Goal: Task Accomplishment & Management: Use online tool/utility

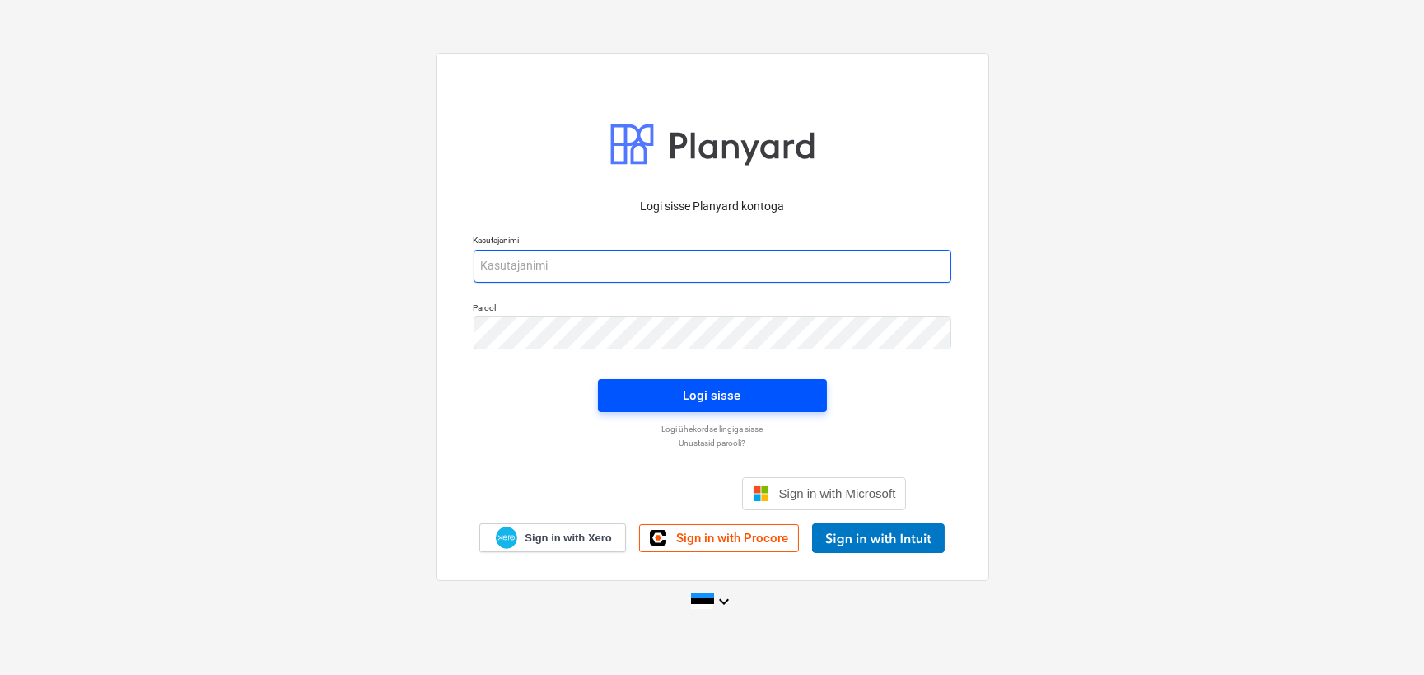
type input "[EMAIL_ADDRESS][DOMAIN_NAME]"
click at [724, 388] on div "Logi sisse" at bounding box center [713, 395] width 58 height 21
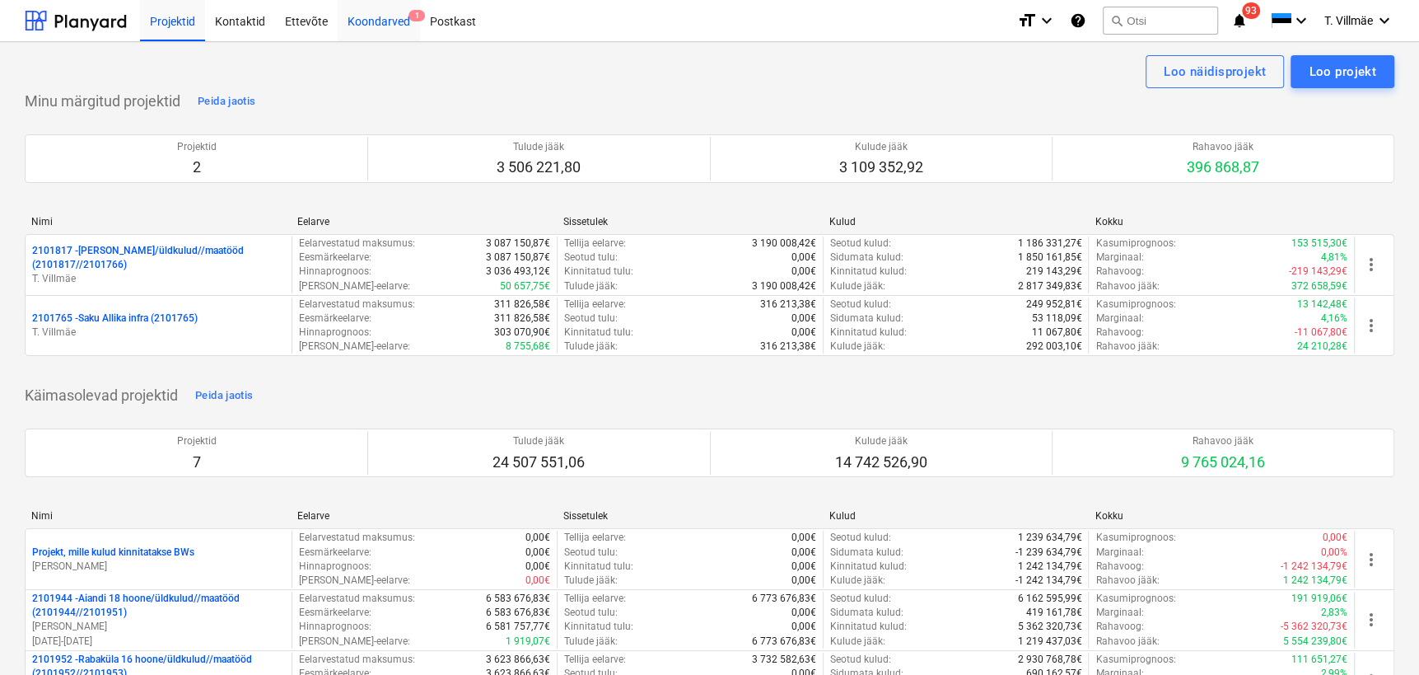
click at [370, 25] on div "Koondarved 1" at bounding box center [379, 20] width 82 height 42
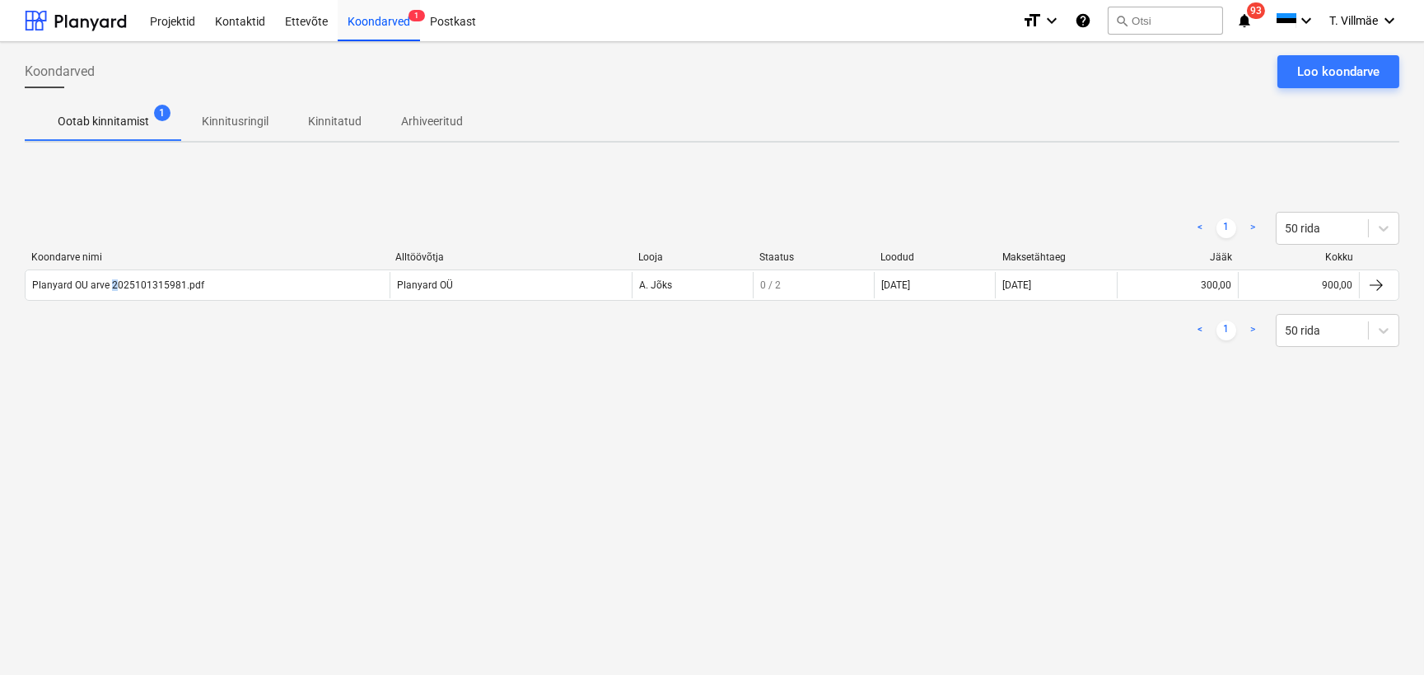
click at [110, 287] on div "Planyard OU arve 2025101315981.pdf" at bounding box center [118, 285] width 172 height 12
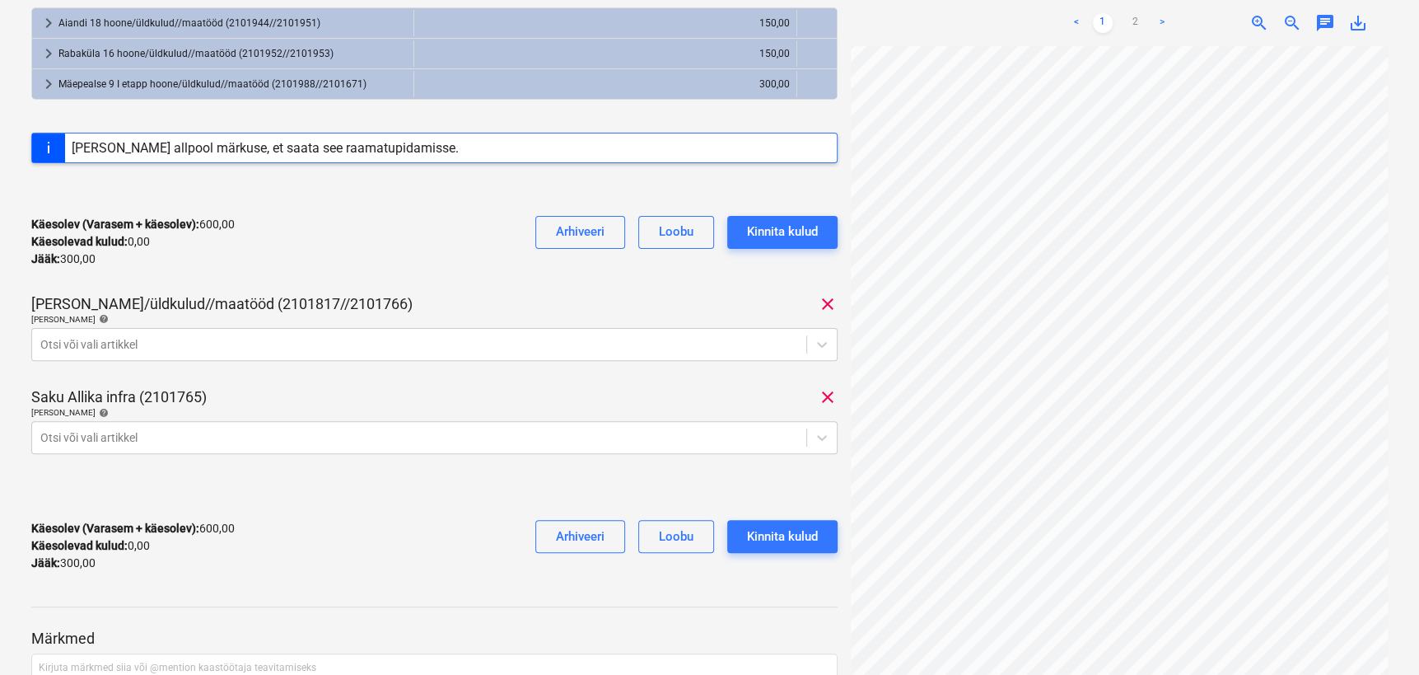
scroll to position [224, 83]
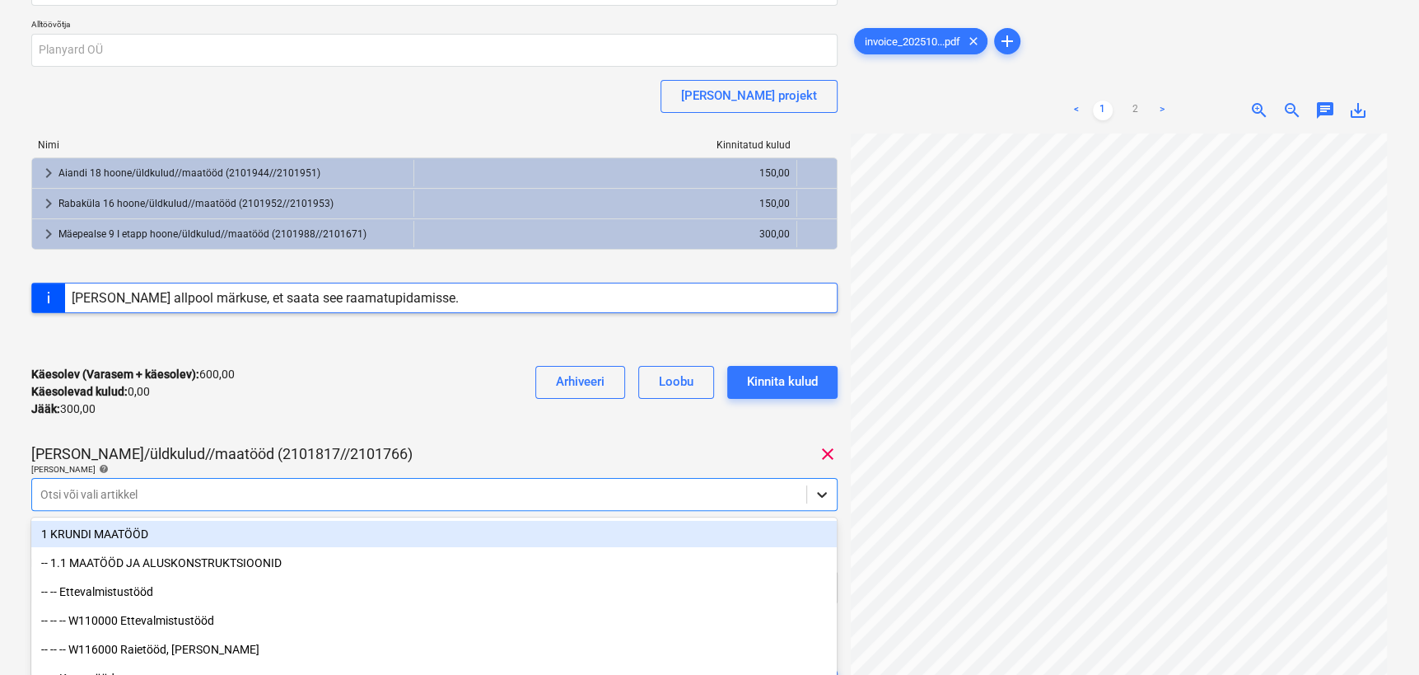
click at [821, 493] on body "Projektid Kontaktid Ettevõte Koondarved 1 Postkast format_size keyboard_arrow_d…" at bounding box center [709, 188] width 1419 height 675
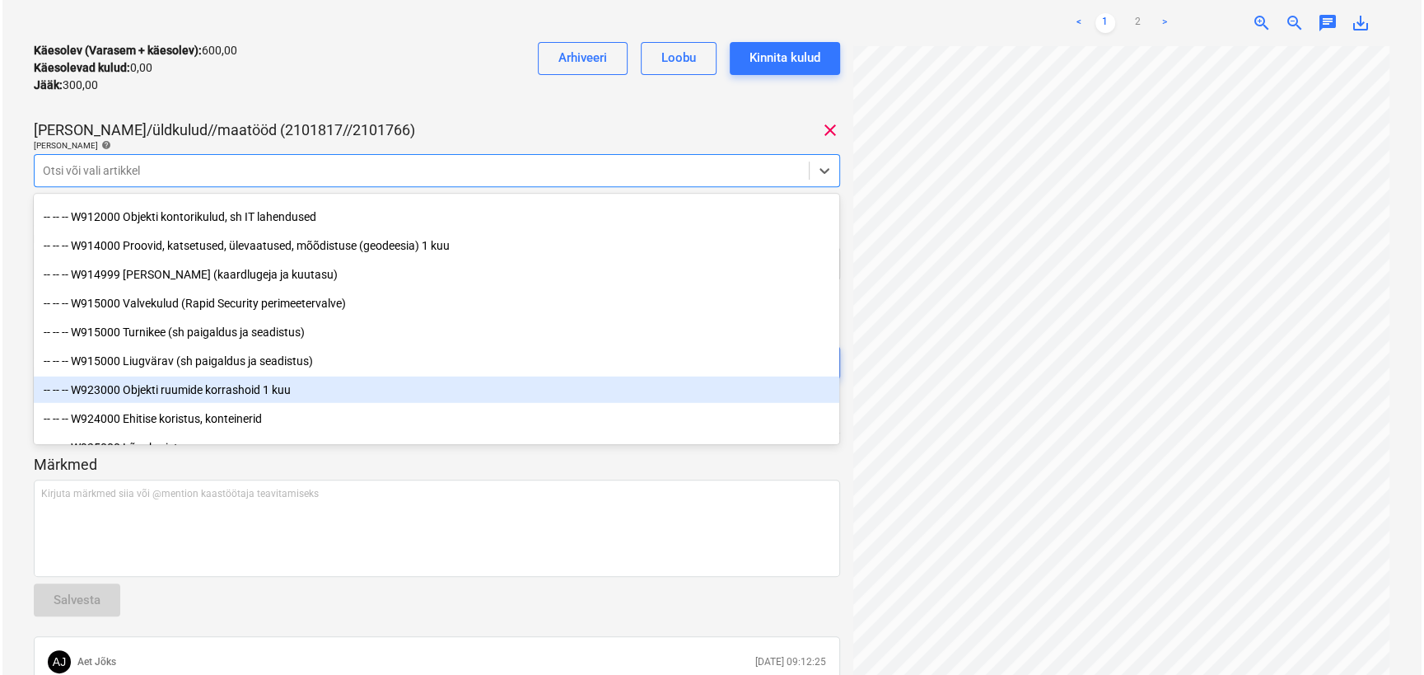
scroll to position [9136, 0]
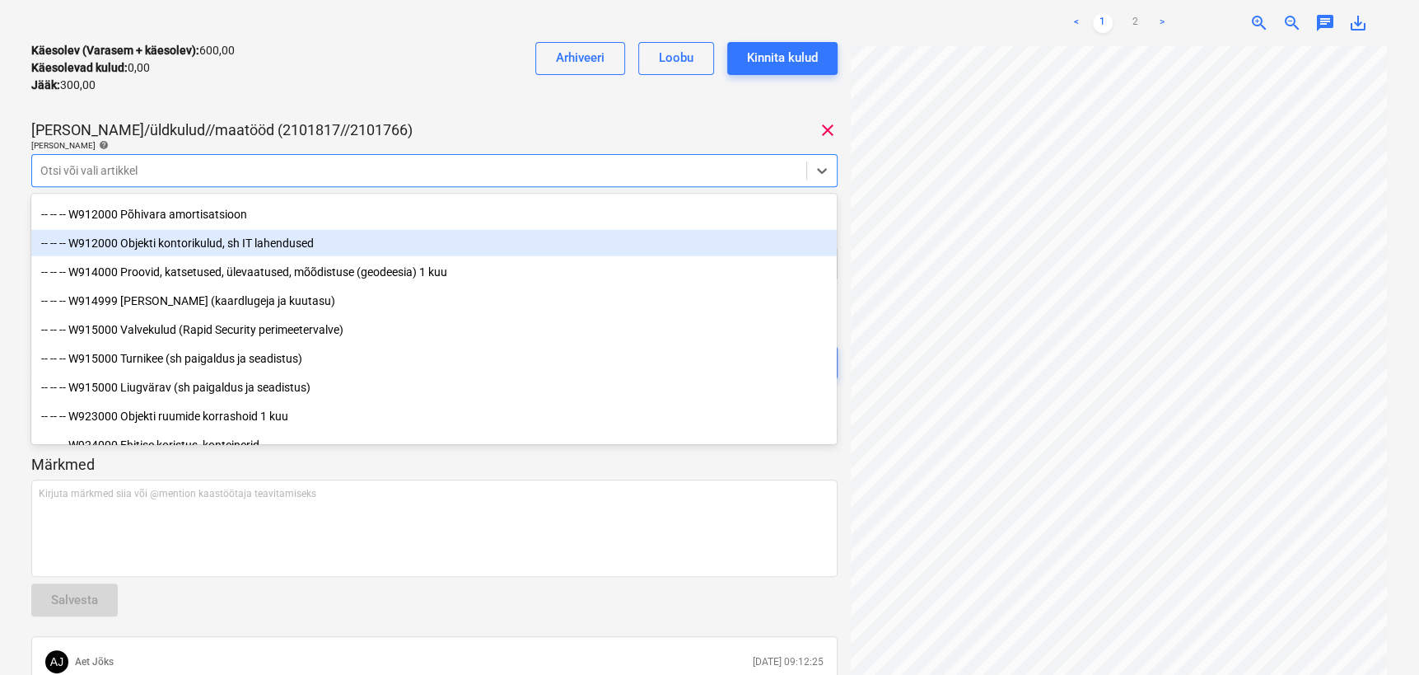
drag, startPoint x: 252, startPoint y: 253, endPoint x: 255, endPoint y: 241, distance: 11.8
click at [255, 241] on div "-- -- -- W912000 Objekti kontorikulud, sh IT lahendused" at bounding box center [434, 243] width 806 height 26
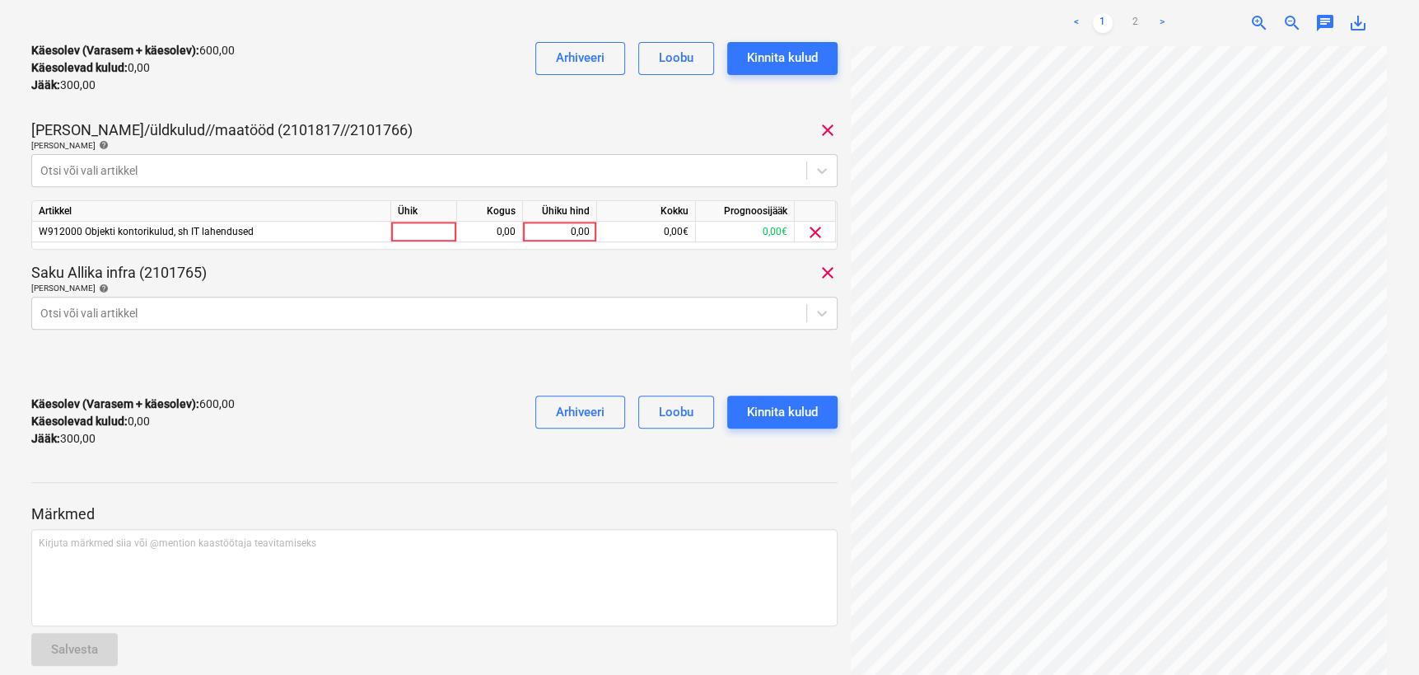
click at [423, 124] on div "[PERSON_NAME]/üldkulud//maatööd (2101817//2101766) clear" at bounding box center [434, 130] width 806 height 20
click at [437, 233] on div at bounding box center [424, 232] width 66 height 21
type input "kmpl"
click at [495, 231] on div "0,00" at bounding box center [490, 232] width 52 height 21
type input "1"
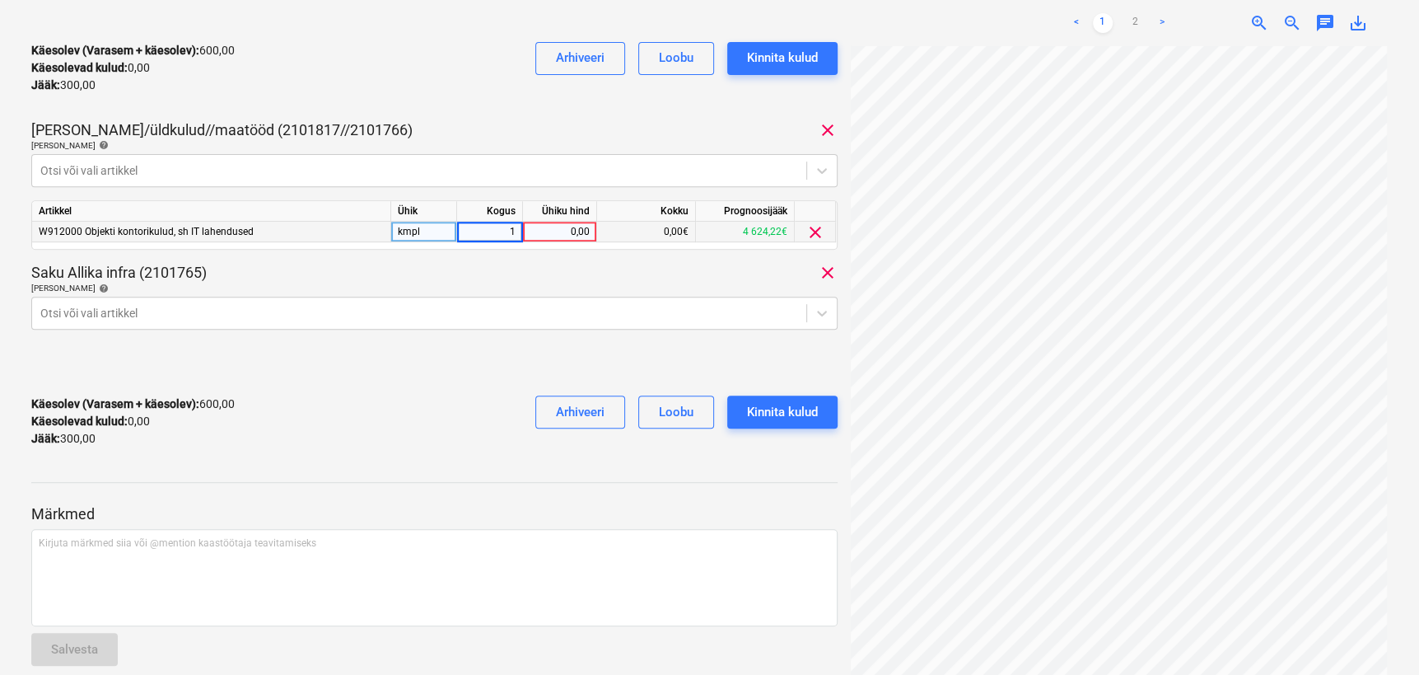
click at [559, 227] on div "0,00" at bounding box center [560, 232] width 60 height 21
type input "300"
click at [471, 393] on div "Käesolev (Varasem + käesolev) : 900,00 Käesolevad kulud : 300,00 Jääk : 0,00 Ar…" at bounding box center [434, 421] width 806 height 78
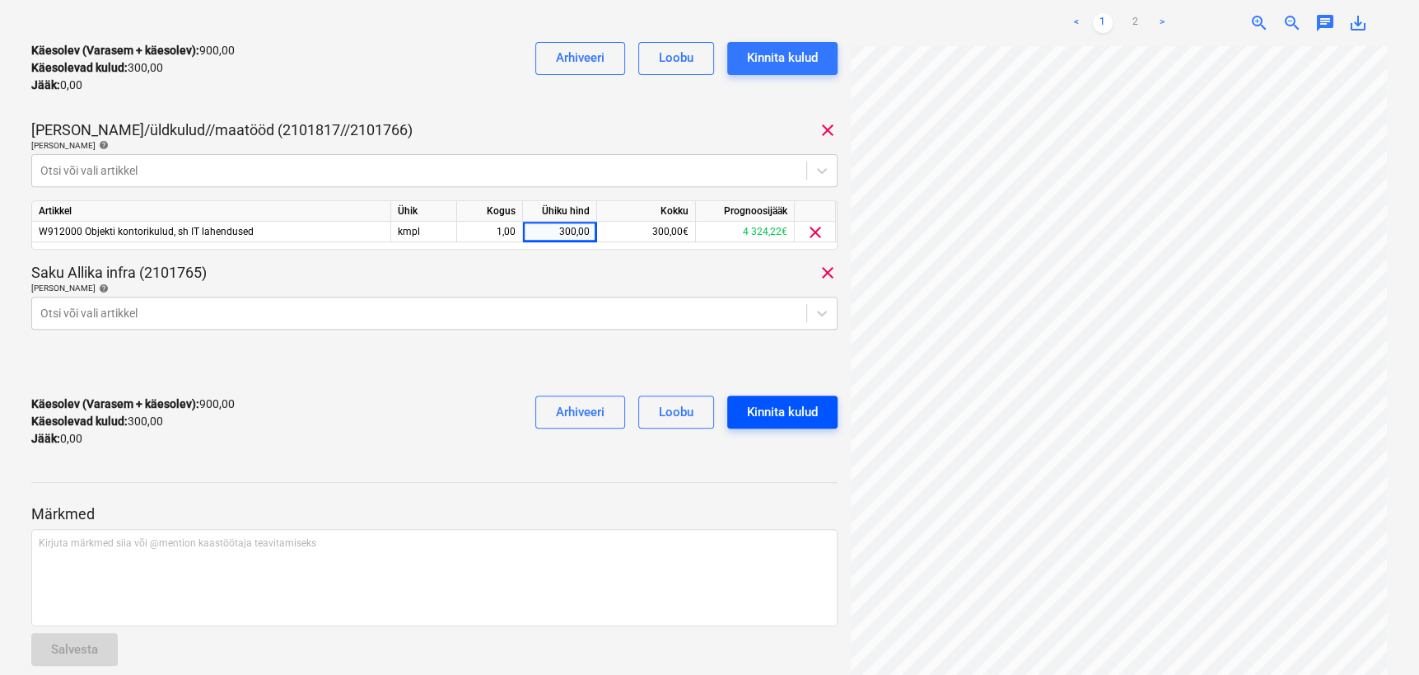
click at [805, 411] on div "Kinnita kulud" at bounding box center [782, 411] width 71 height 21
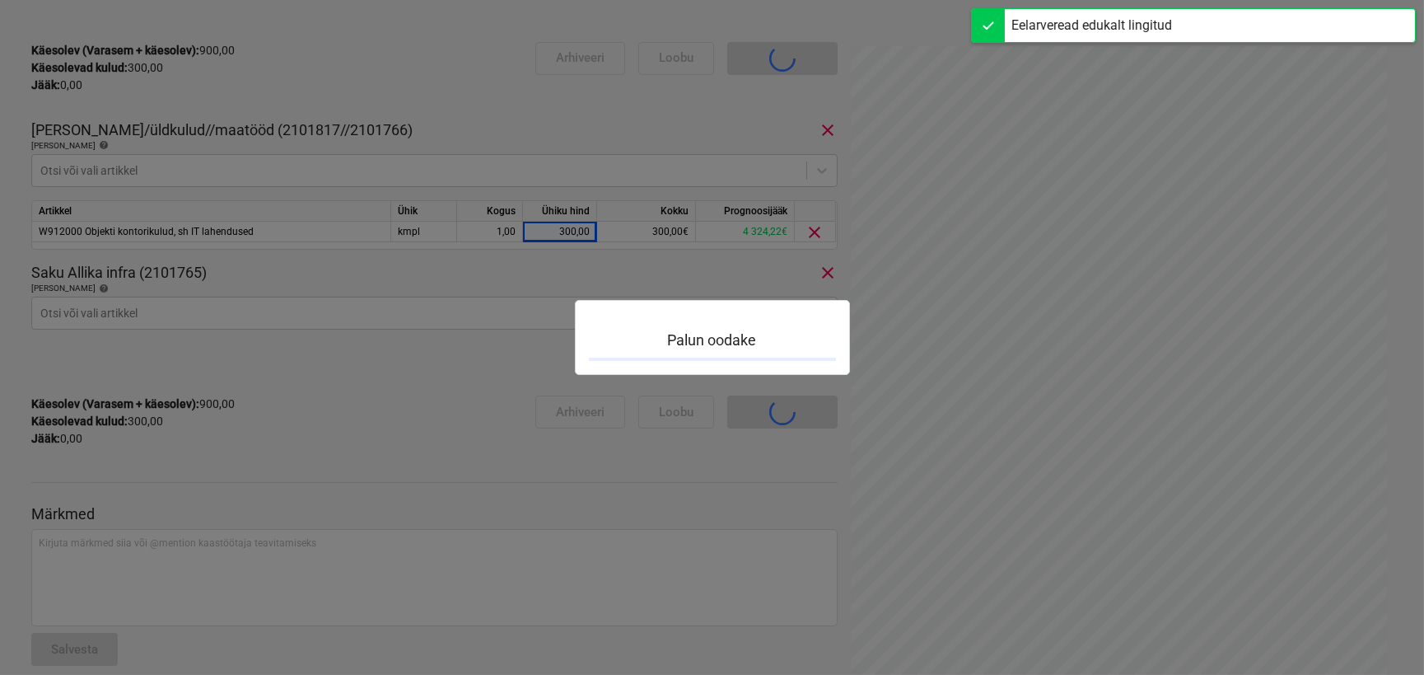
scroll to position [503, 0]
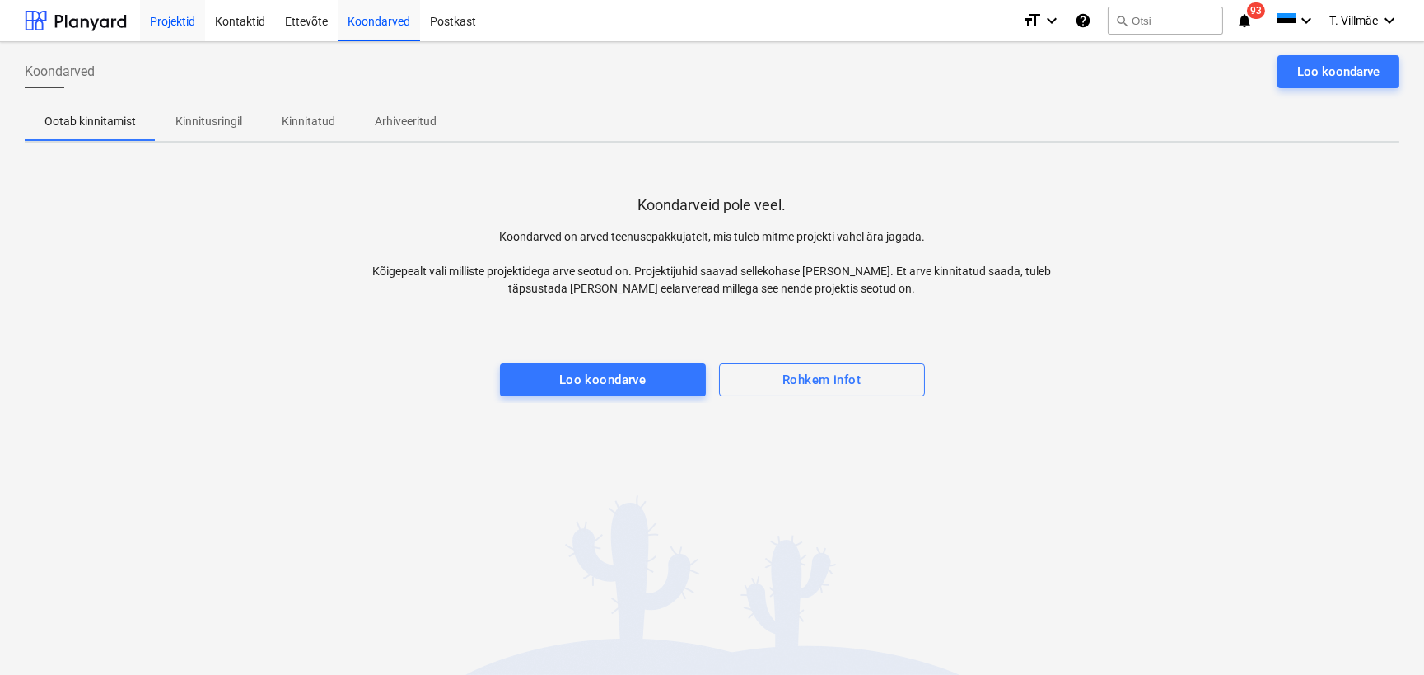
click at [182, 23] on div "Projektid" at bounding box center [172, 20] width 65 height 42
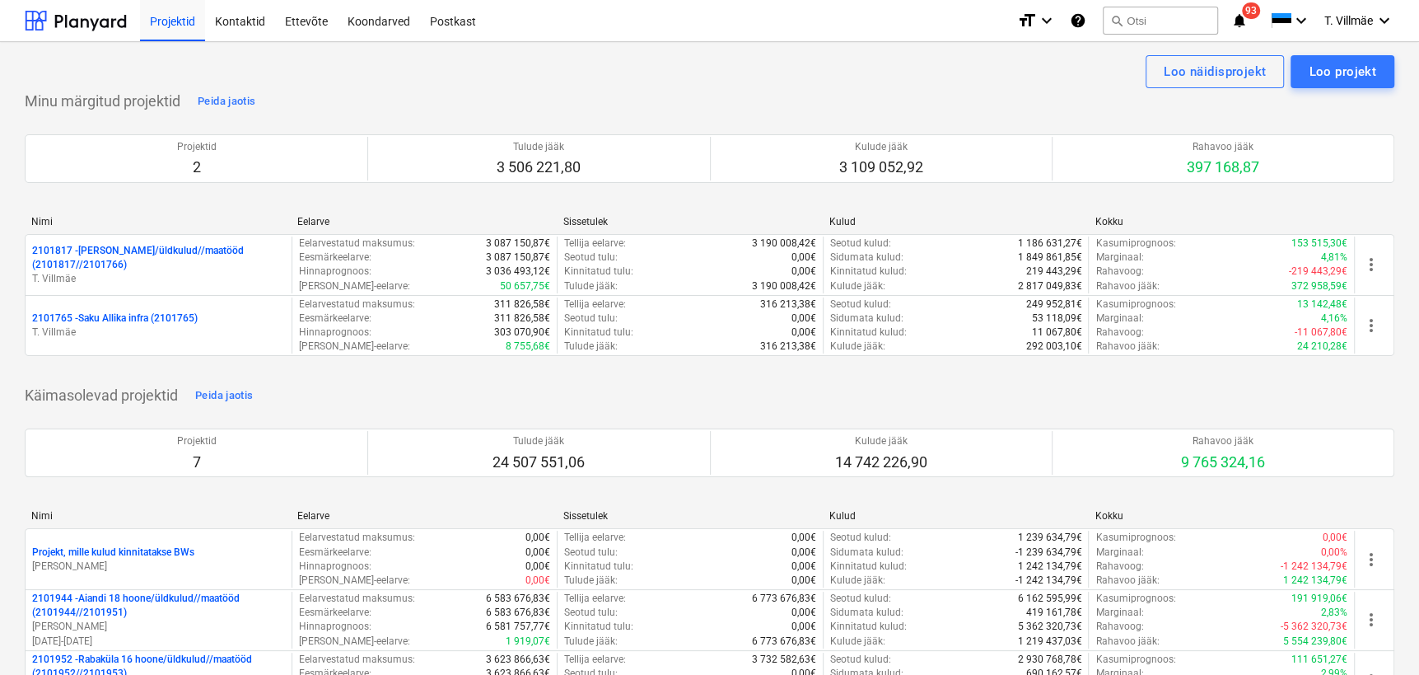
click at [111, 255] on p "2101817 - [PERSON_NAME]/üldkulud//maatööd (2101817//2101766)" at bounding box center [158, 258] width 253 height 28
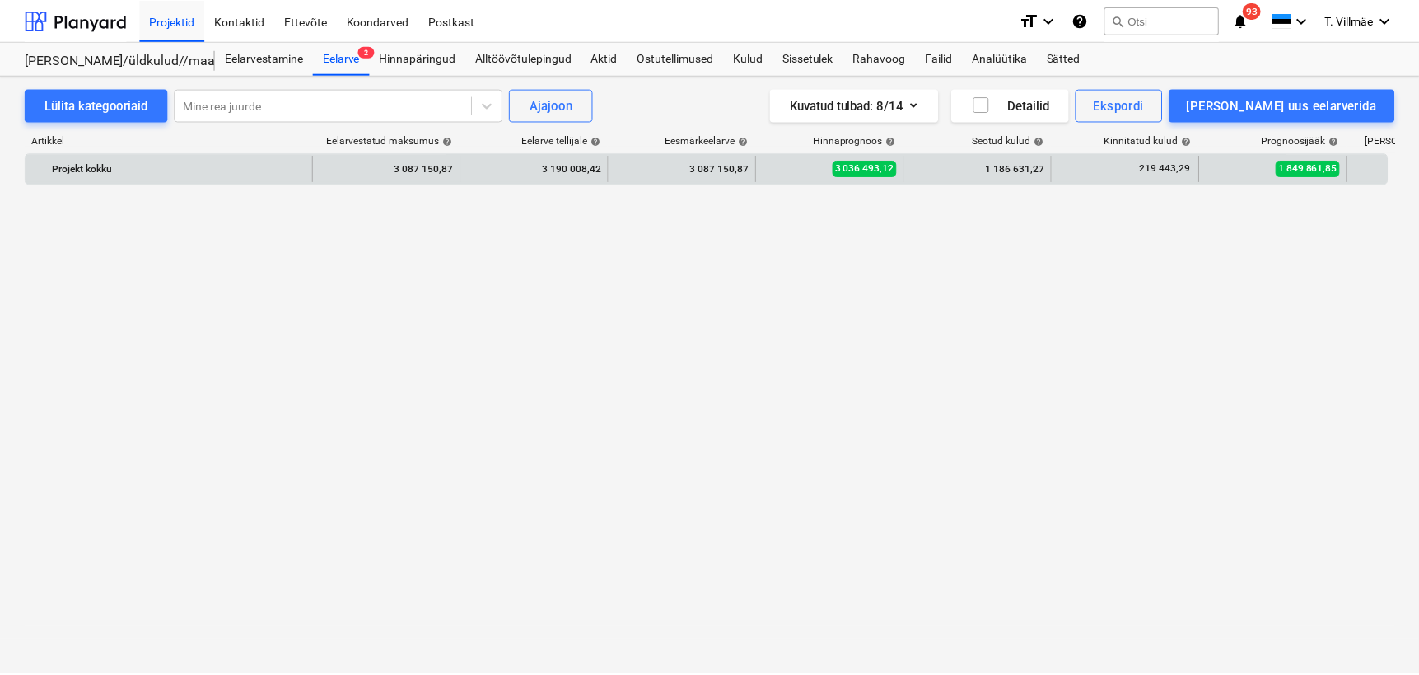
scroll to position [4052, 0]
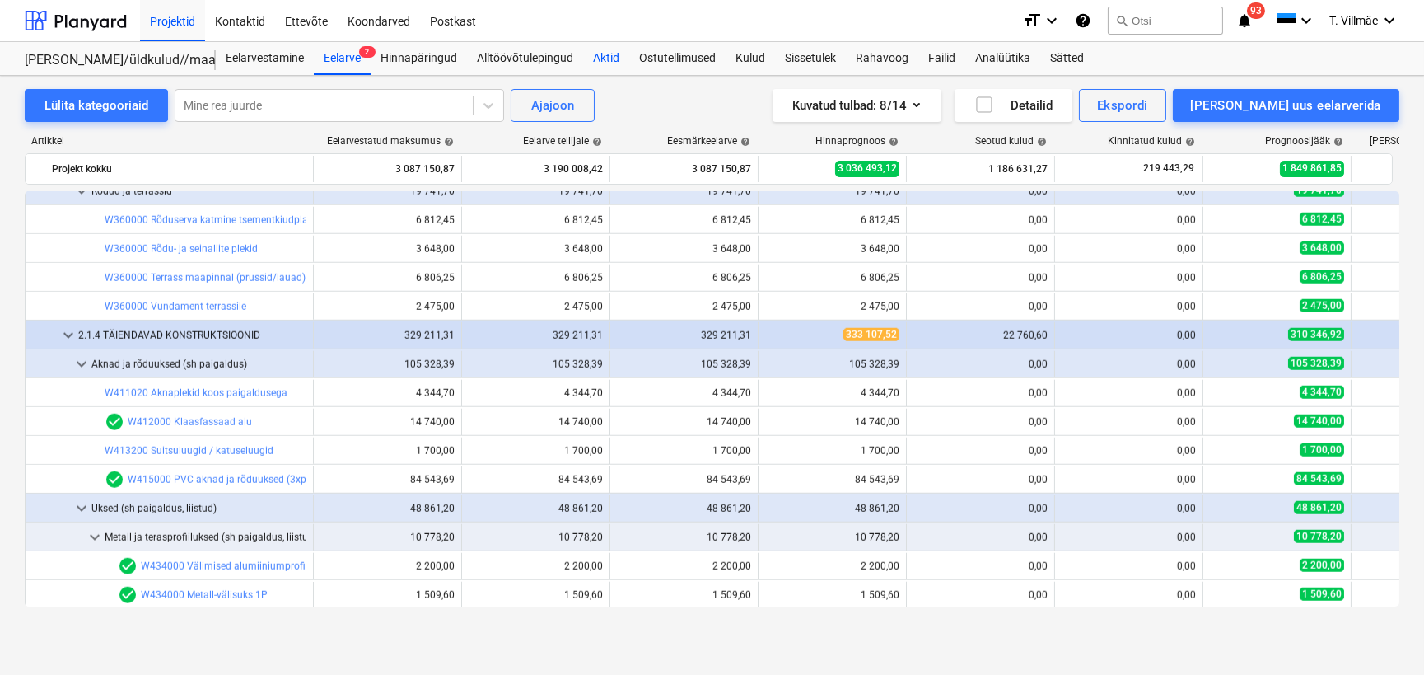
click at [601, 56] on div "Aktid" at bounding box center [606, 58] width 46 height 33
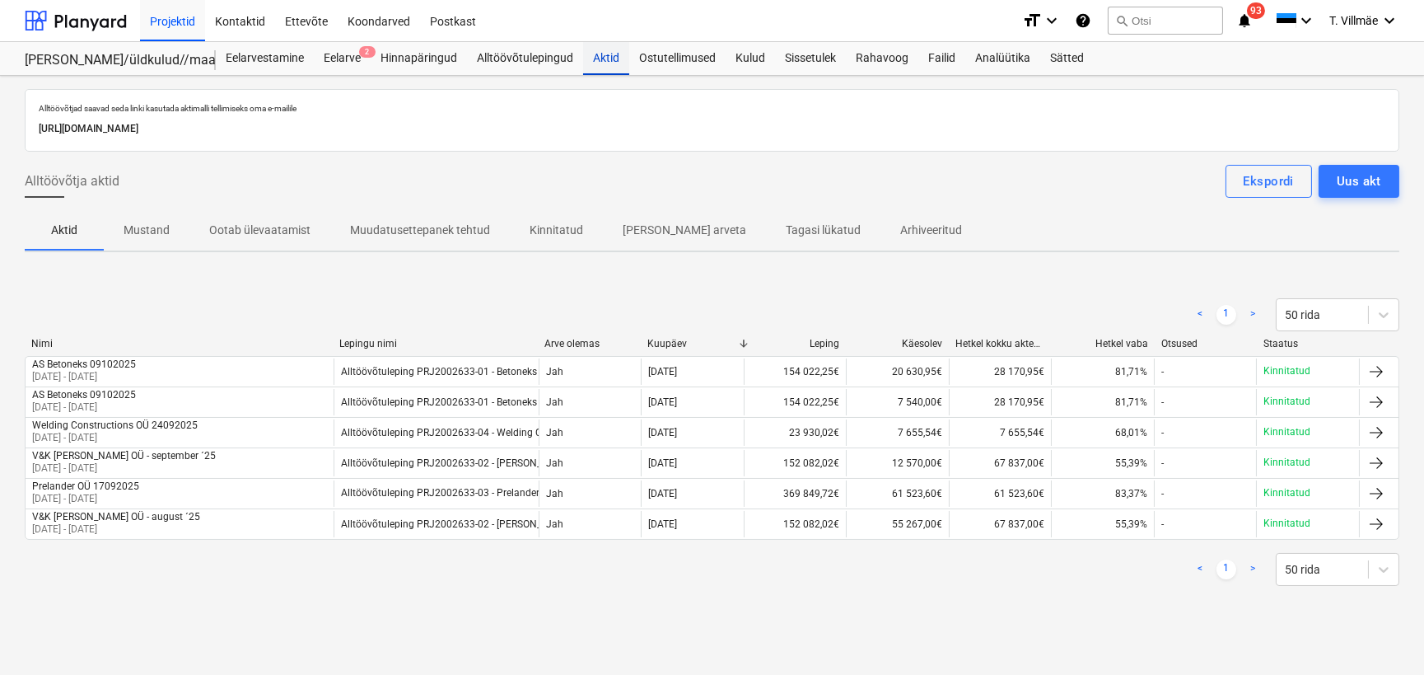
click at [610, 66] on div "Aktid" at bounding box center [606, 58] width 46 height 33
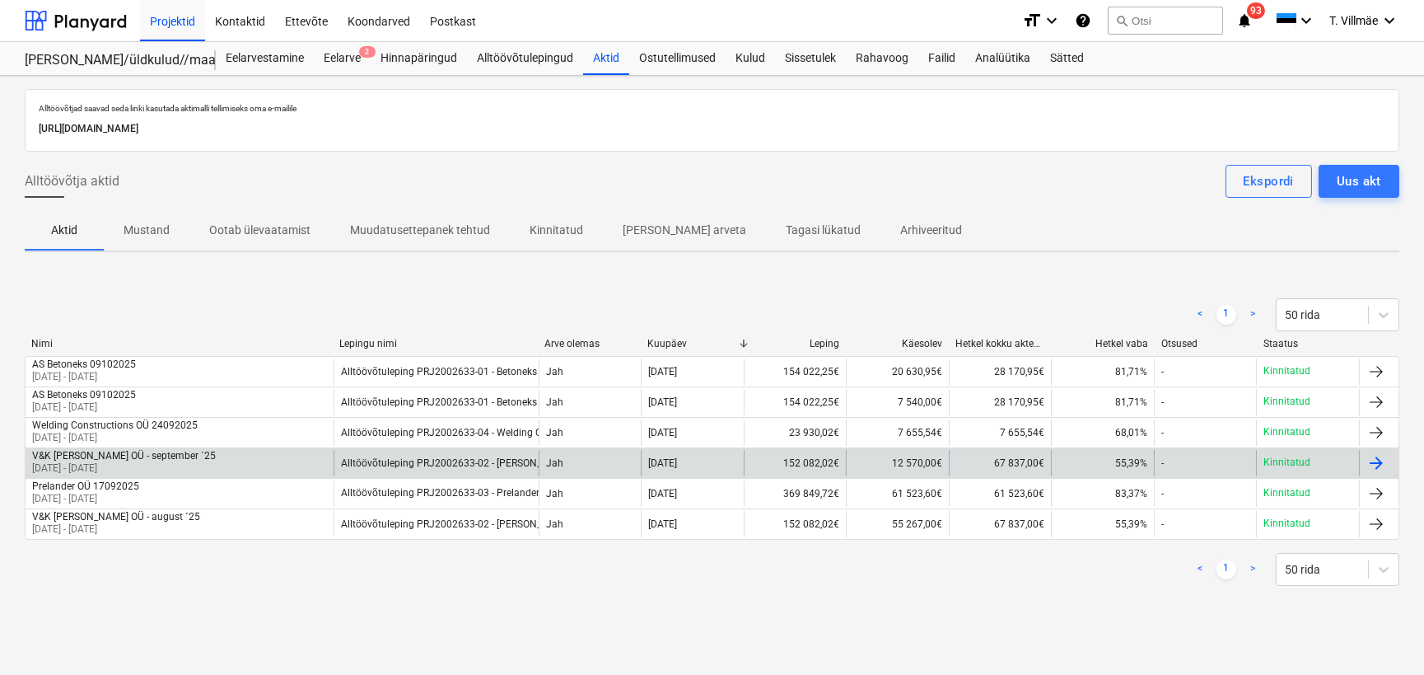
click at [1375, 461] on div at bounding box center [1377, 463] width 20 height 20
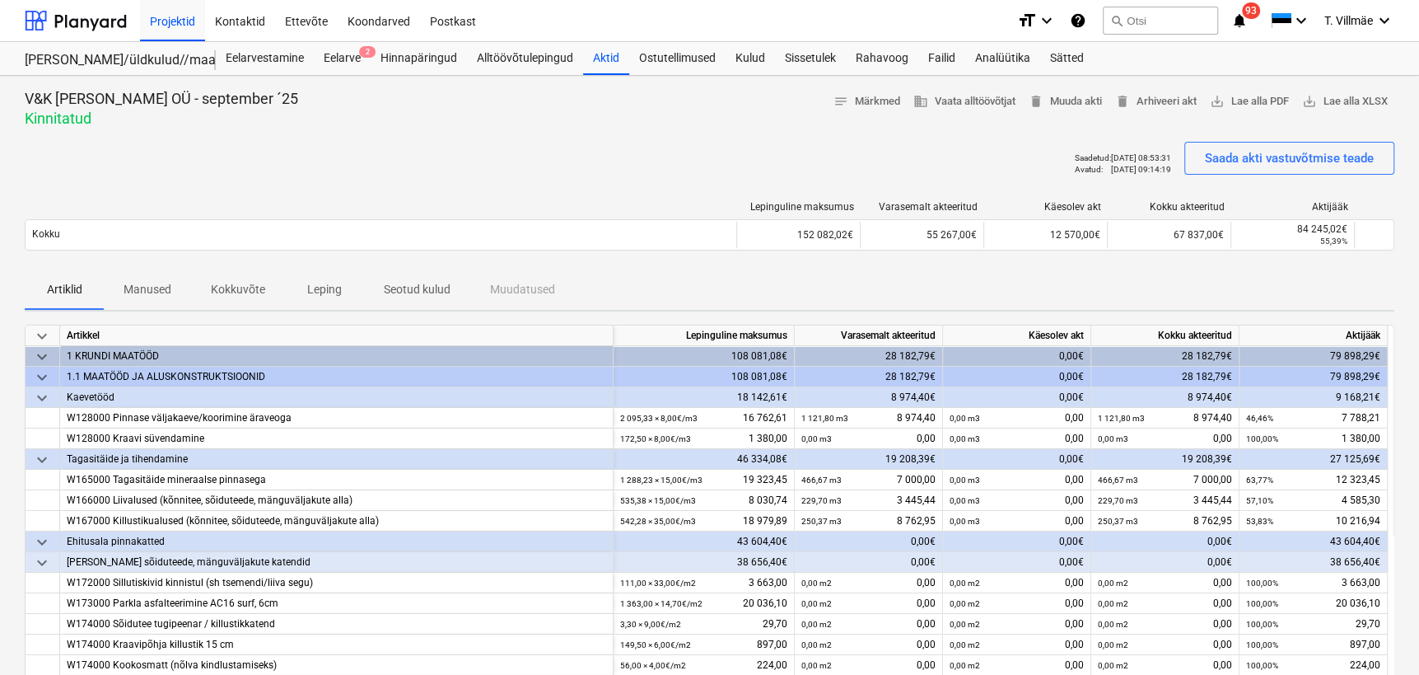
click at [303, 142] on div "Saadetud : [DATE] 08:53:31 Avatud : [DATE] 09:14:19 Saada akti vastuvõtmise tea…" at bounding box center [710, 165] width 1370 height 46
click at [601, 55] on div "Aktid" at bounding box center [606, 58] width 46 height 33
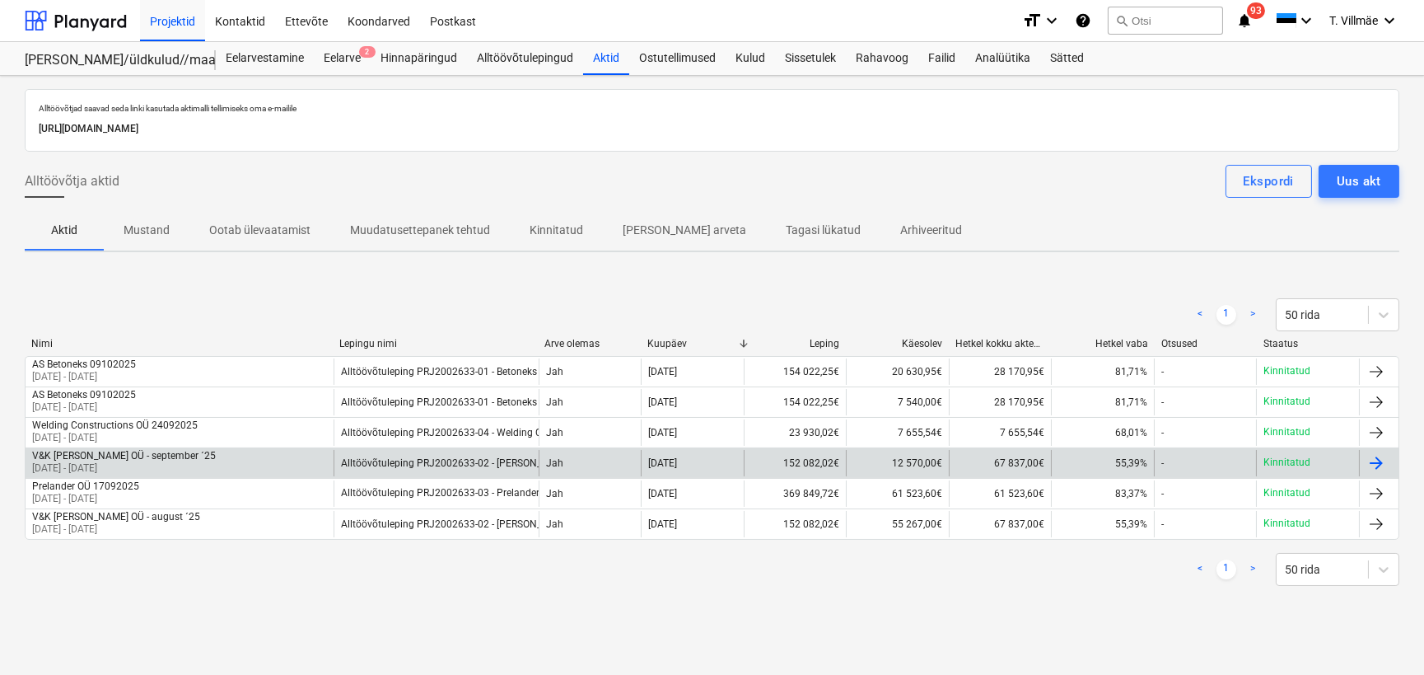
click at [137, 461] on p "[DATE] - [DATE]" at bounding box center [124, 468] width 184 height 14
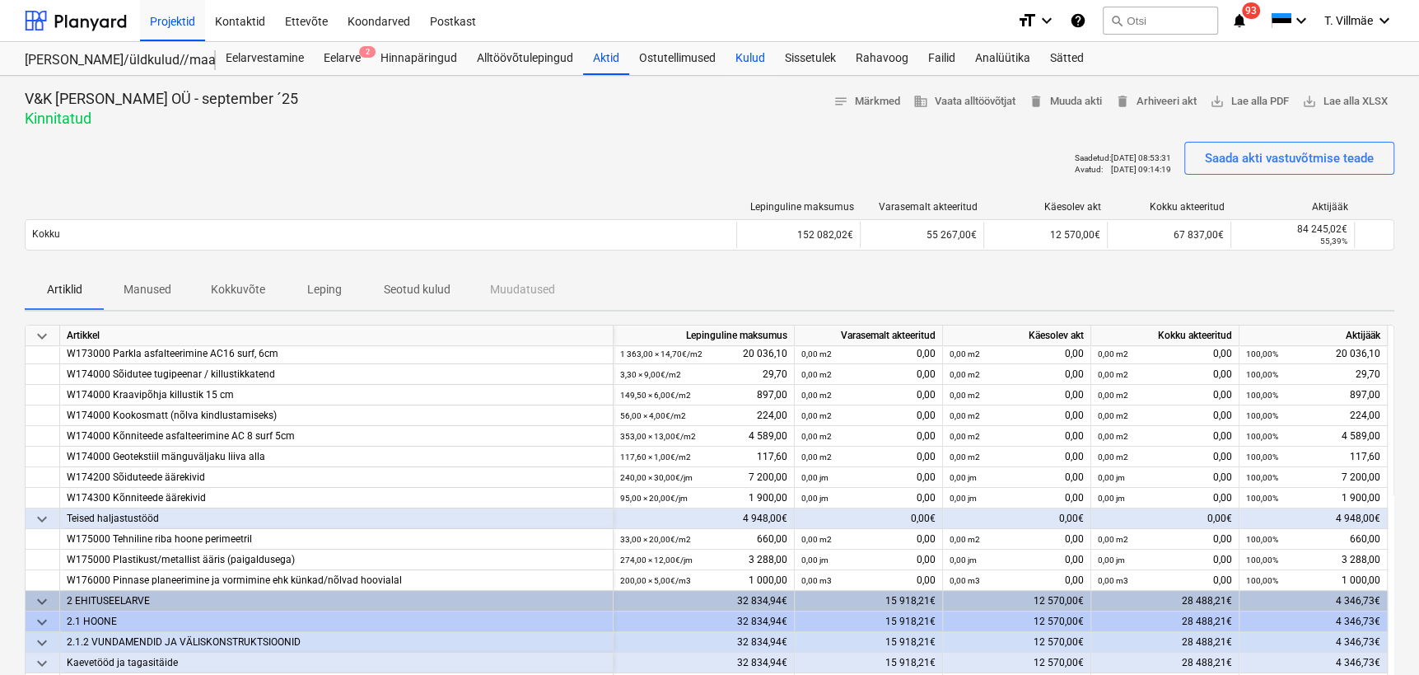
click at [753, 54] on div "Kulud" at bounding box center [750, 58] width 49 height 33
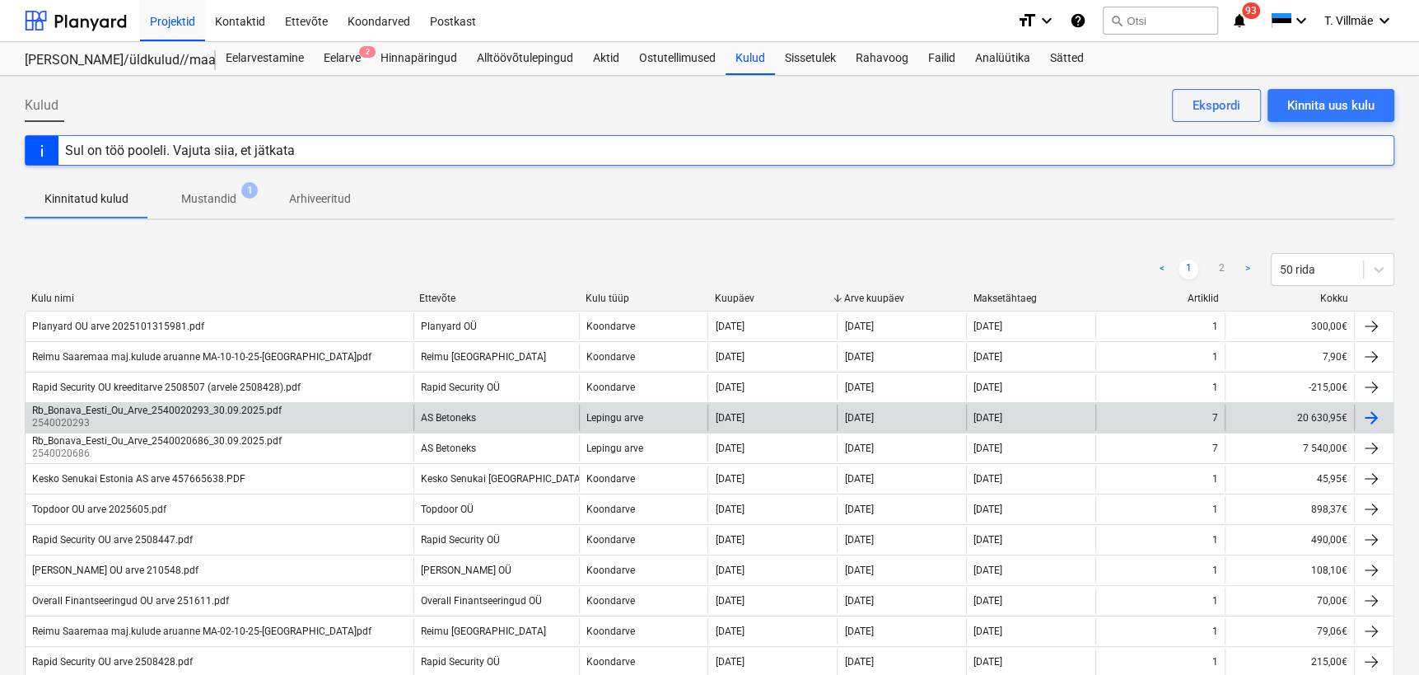
click at [146, 410] on div "Rb_Bonava_Eesti_Ou_Arve_2540020293_30.09.2025.pdf" at bounding box center [157, 410] width 250 height 12
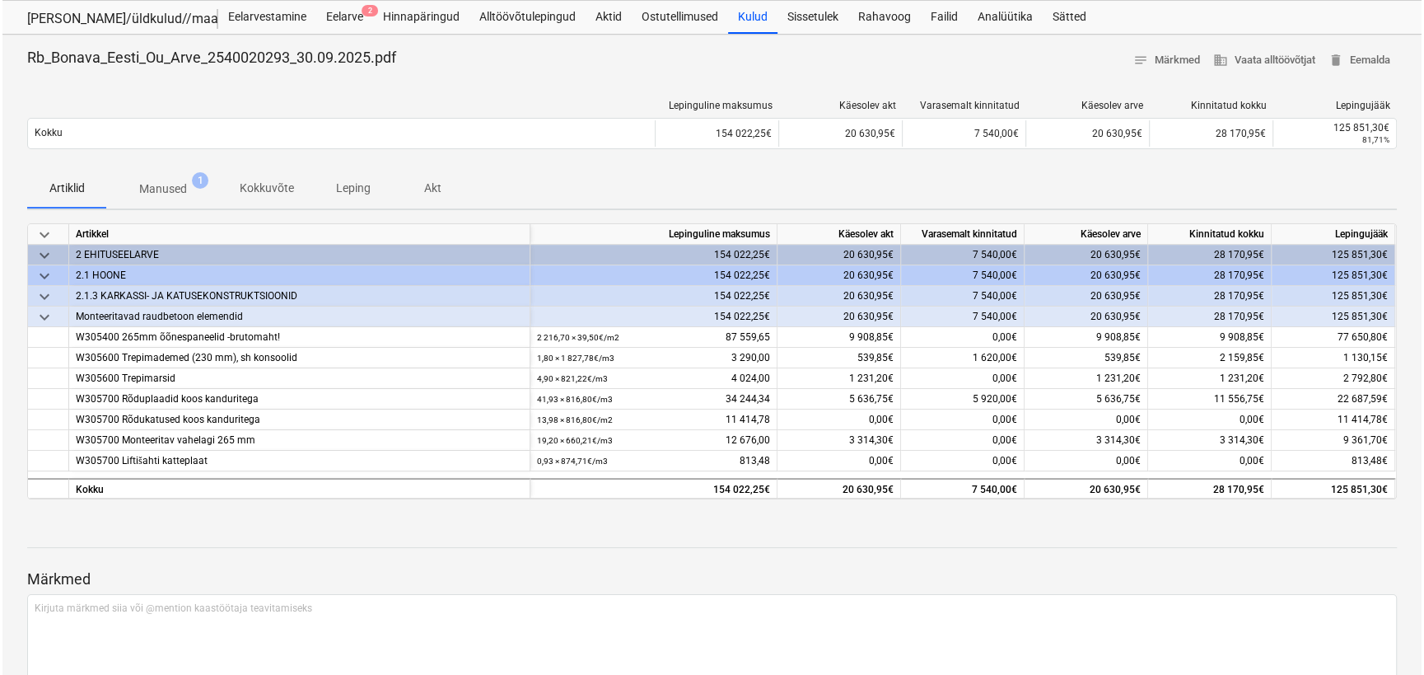
scroll to position [74, 0]
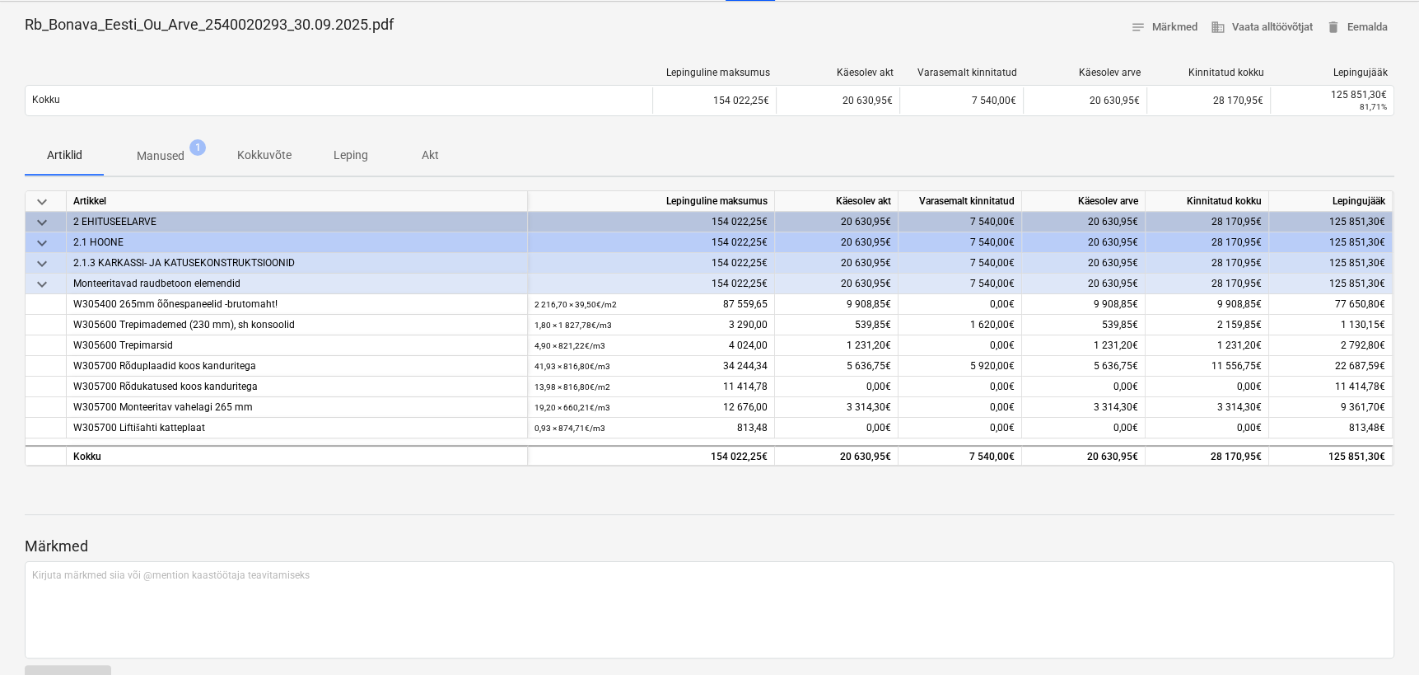
click at [161, 148] on p "Manused" at bounding box center [161, 155] width 48 height 17
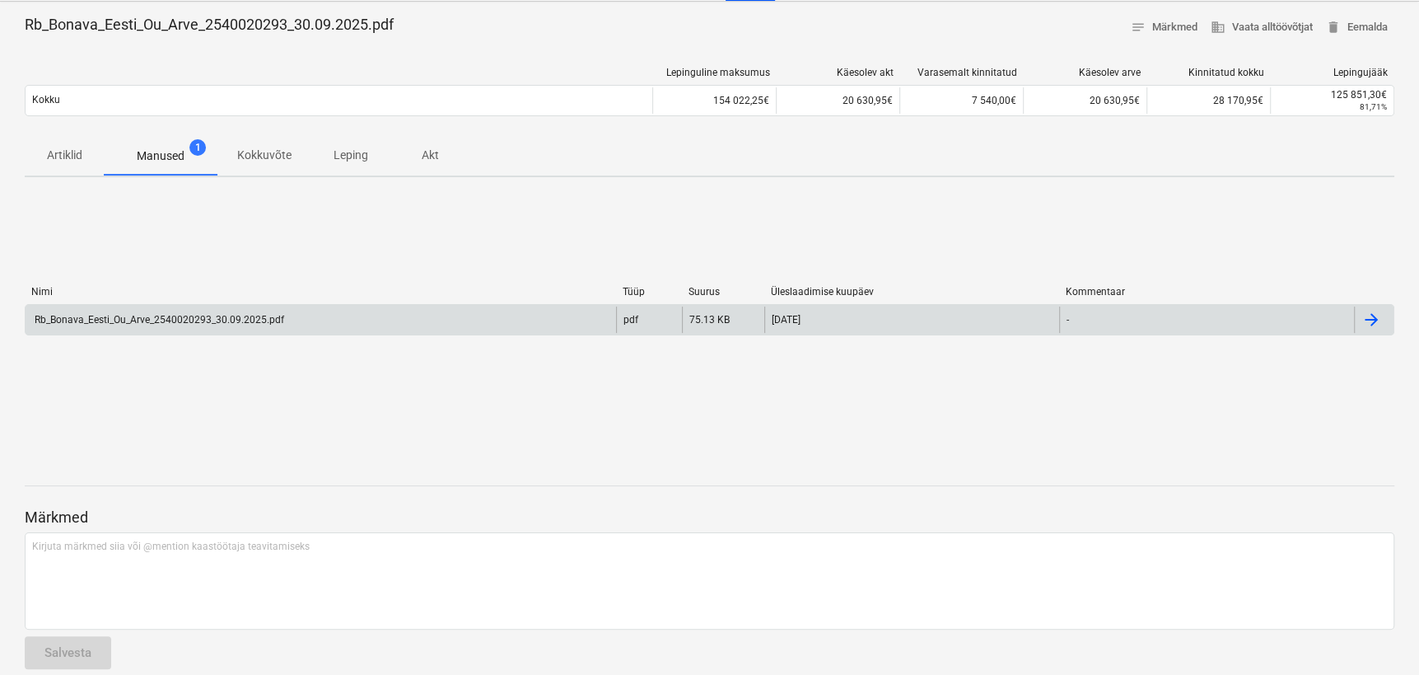
click at [1368, 320] on div at bounding box center [1372, 320] width 20 height 20
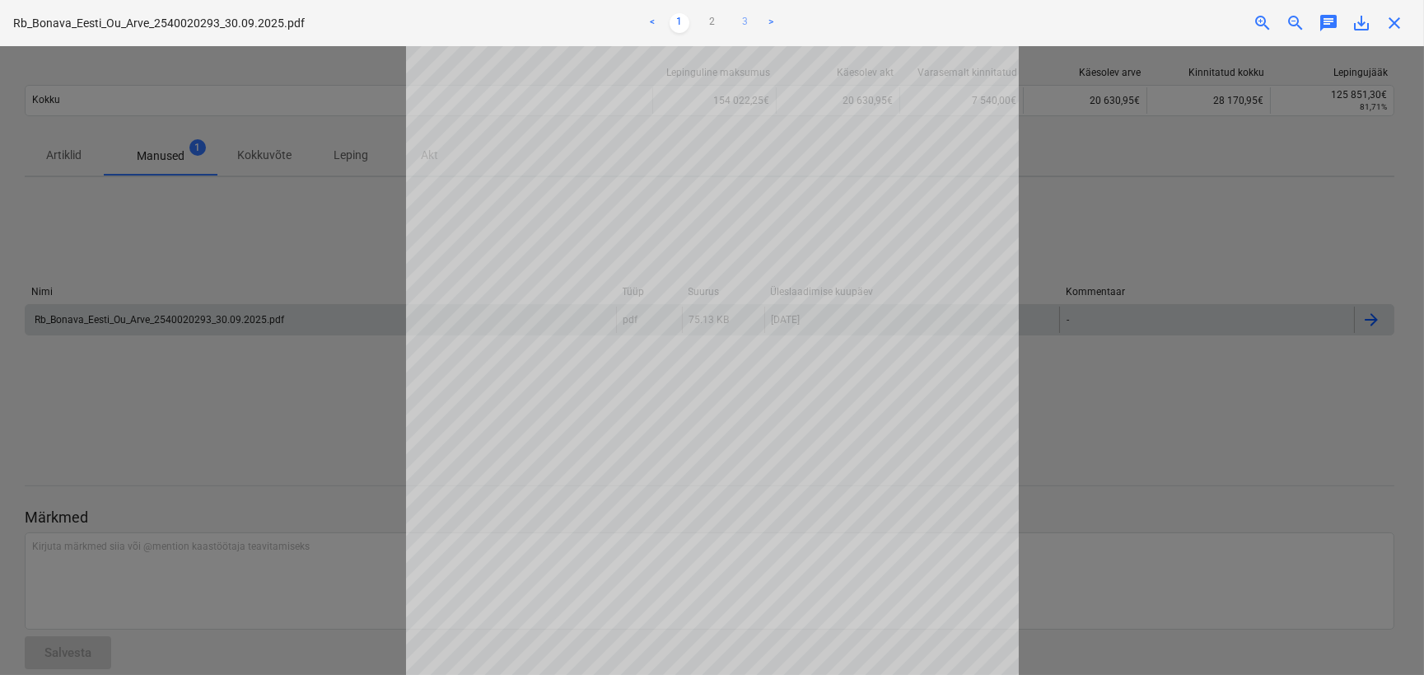
click at [742, 24] on link "3" at bounding box center [746, 23] width 20 height 20
click at [346, 389] on div at bounding box center [712, 360] width 1424 height 629
click at [1396, 27] on span "close" at bounding box center [1395, 23] width 20 height 20
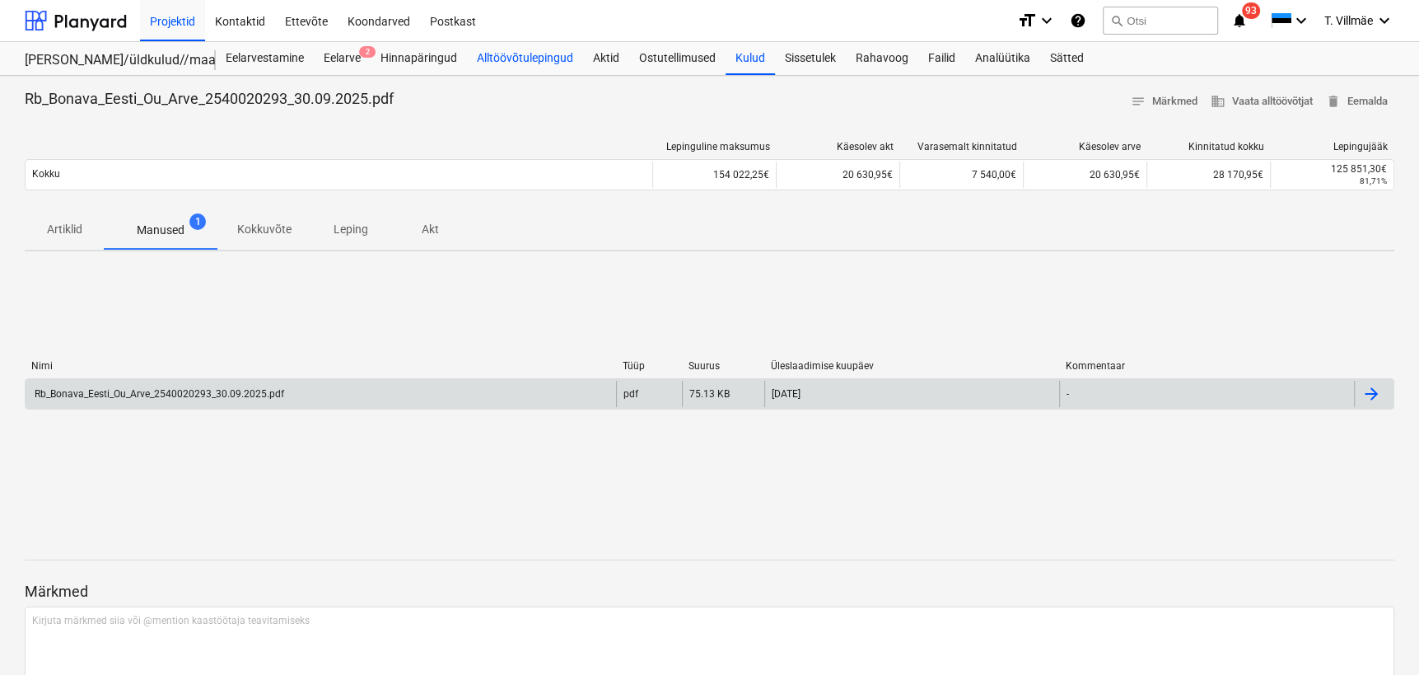
click at [526, 59] on div "Alltöövõtulepingud" at bounding box center [525, 58] width 116 height 33
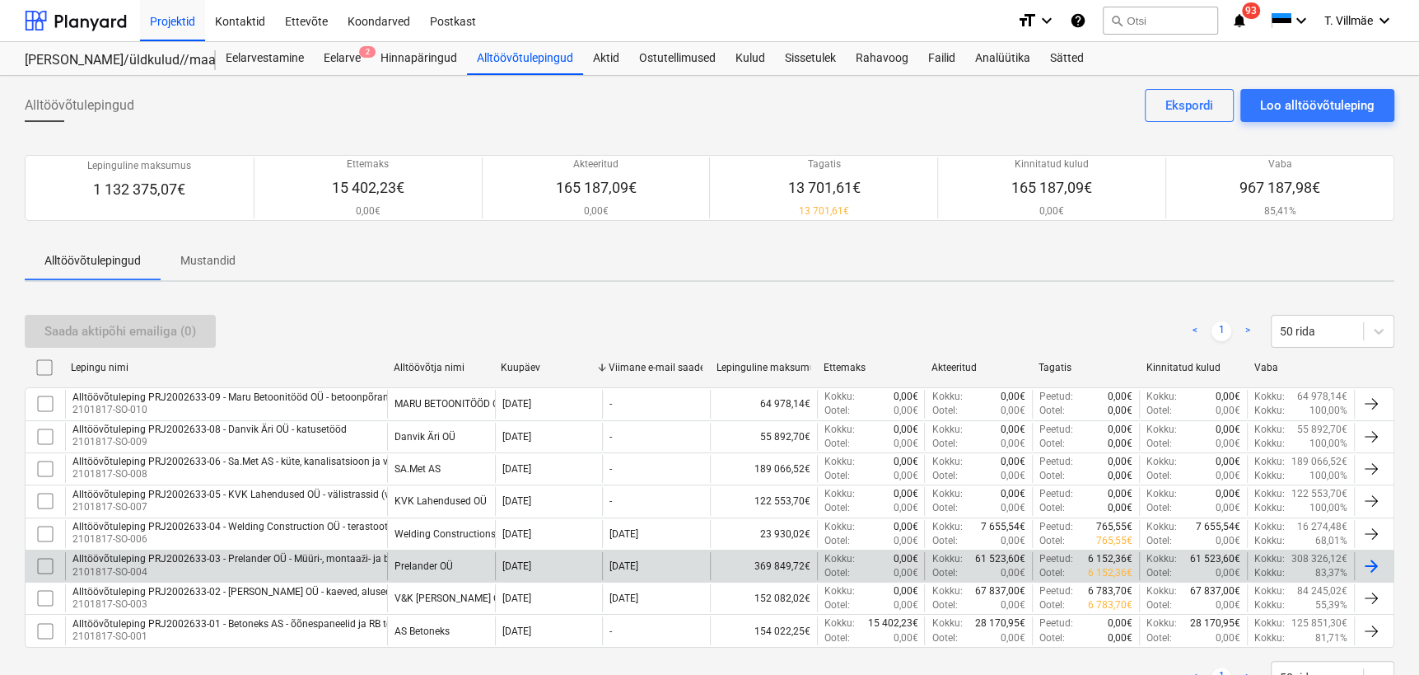
click at [263, 558] on div "Alltöövõtuleping PRJ2002633-03 - Prelander OÜ - Müüri-, montaaži- ja betoonitööd" at bounding box center [255, 559] width 366 height 12
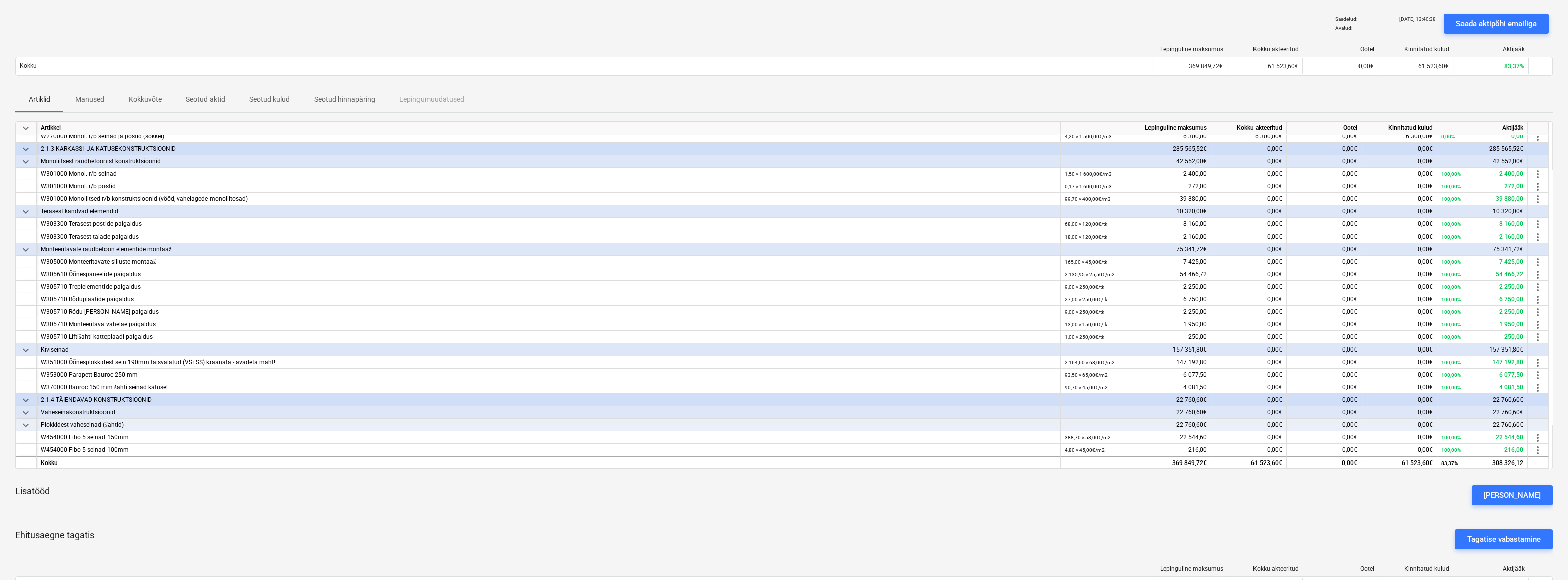
scroll to position [91, 0]
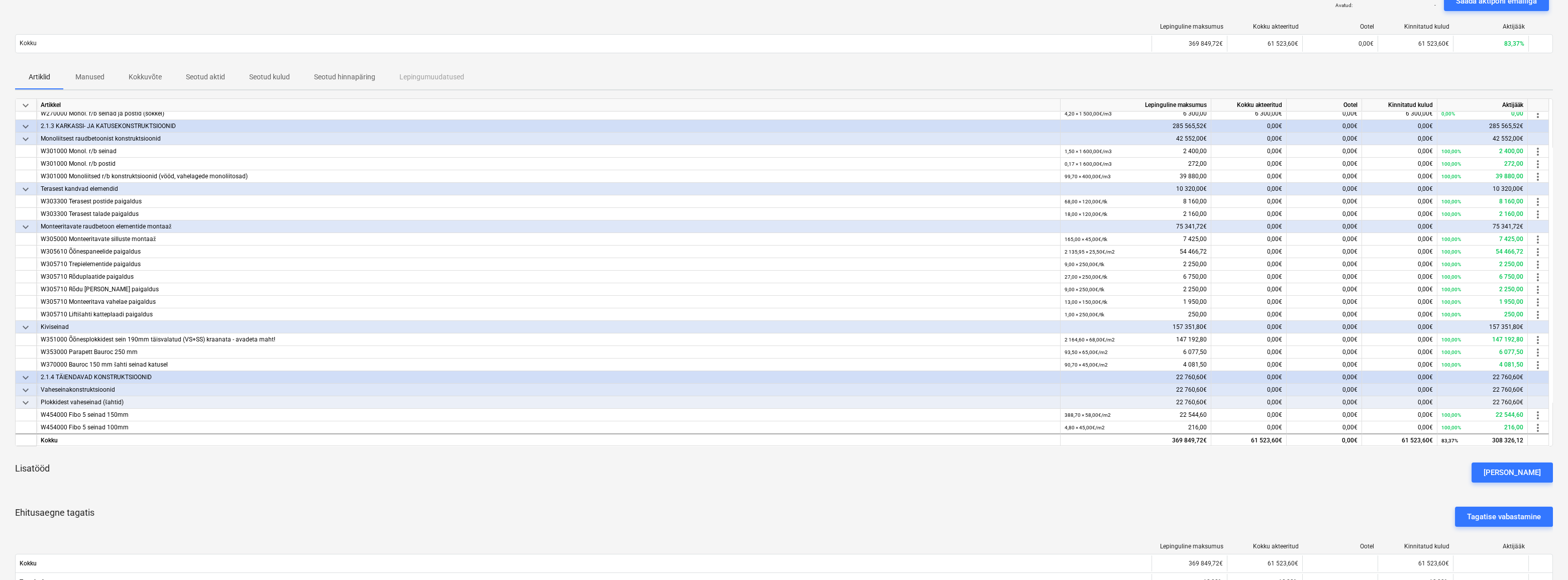
click at [792, 62] on div "Lepinguline maksumus Kokku akteeritud Ootel Kinnitatud kulud Aktijääk Kokku 369…" at bounding box center [784, 40] width 1538 height 50
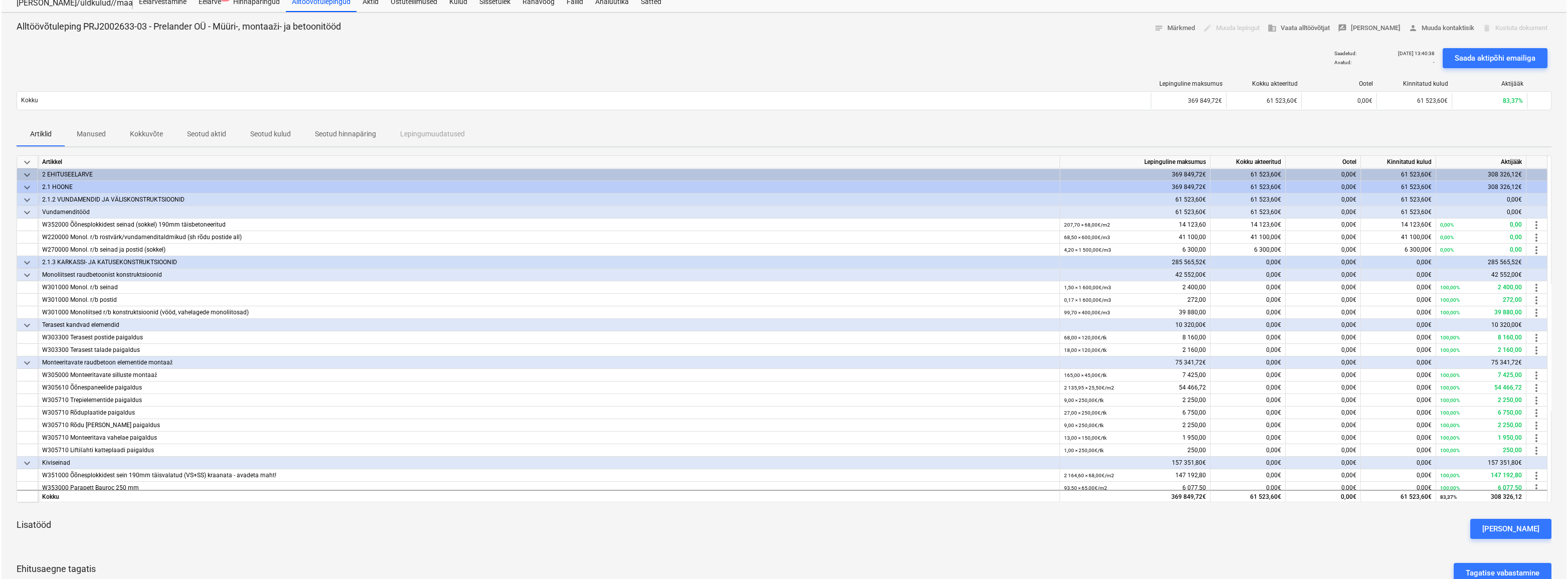
scroll to position [0, 0]
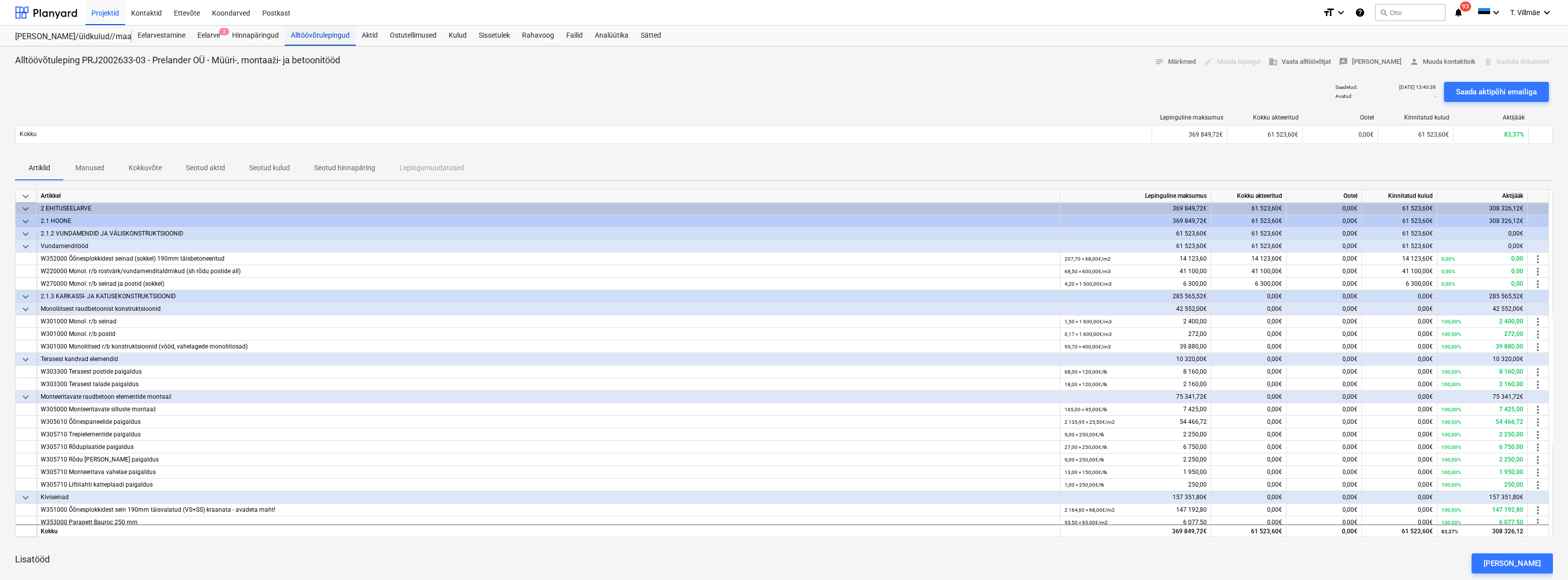
click at [313, 35] on div "Alltöövõtulepingud" at bounding box center [320, 35] width 71 height 20
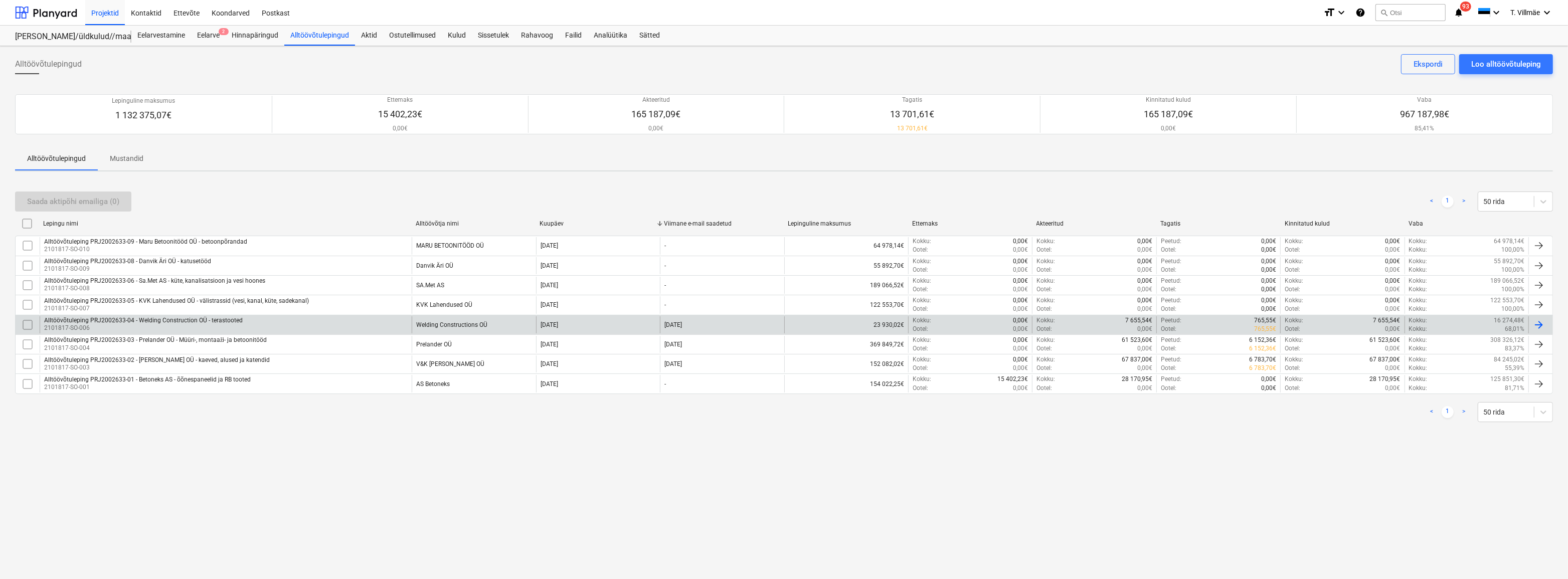
click at [162, 322] on div "Alltöövõtuleping PRJ2002633-04 - Welding Construction OÜ - terastooted" at bounding box center [143, 321] width 198 height 7
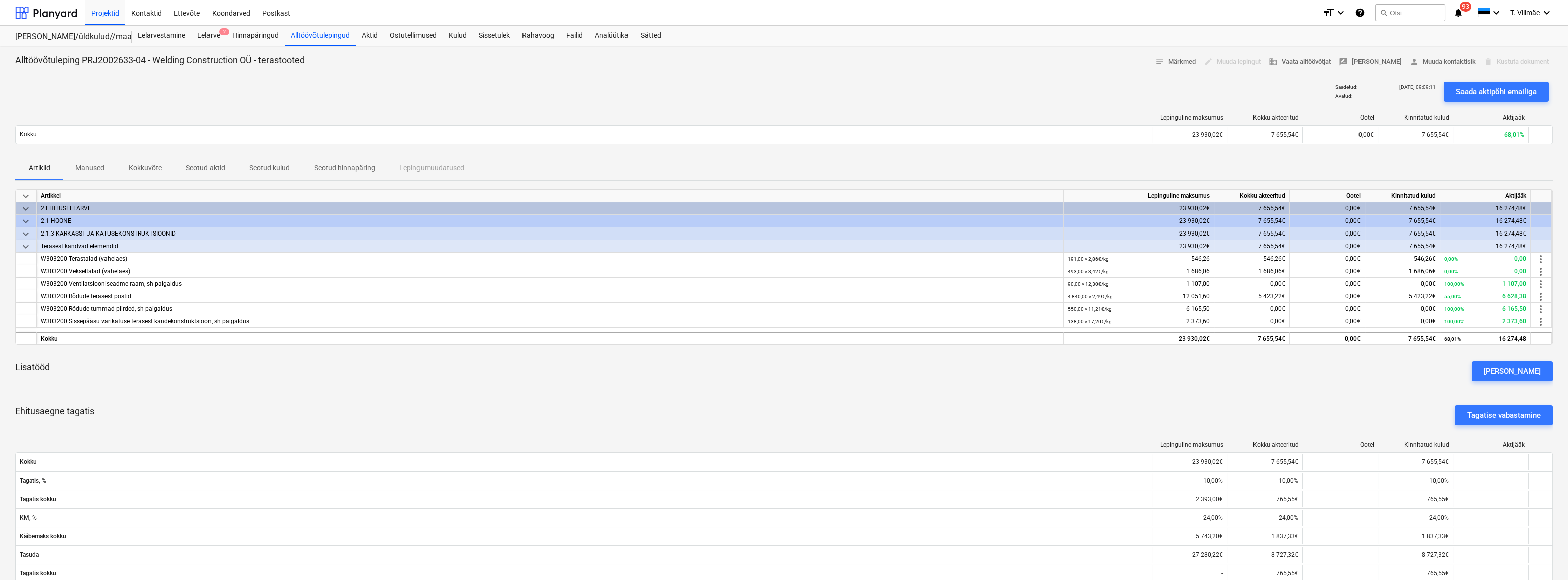
click at [724, 385] on div "Lisatööd [PERSON_NAME]" at bounding box center [784, 371] width 1538 height 36
click at [321, 37] on div "Alltöövõtulepingud" at bounding box center [320, 35] width 71 height 20
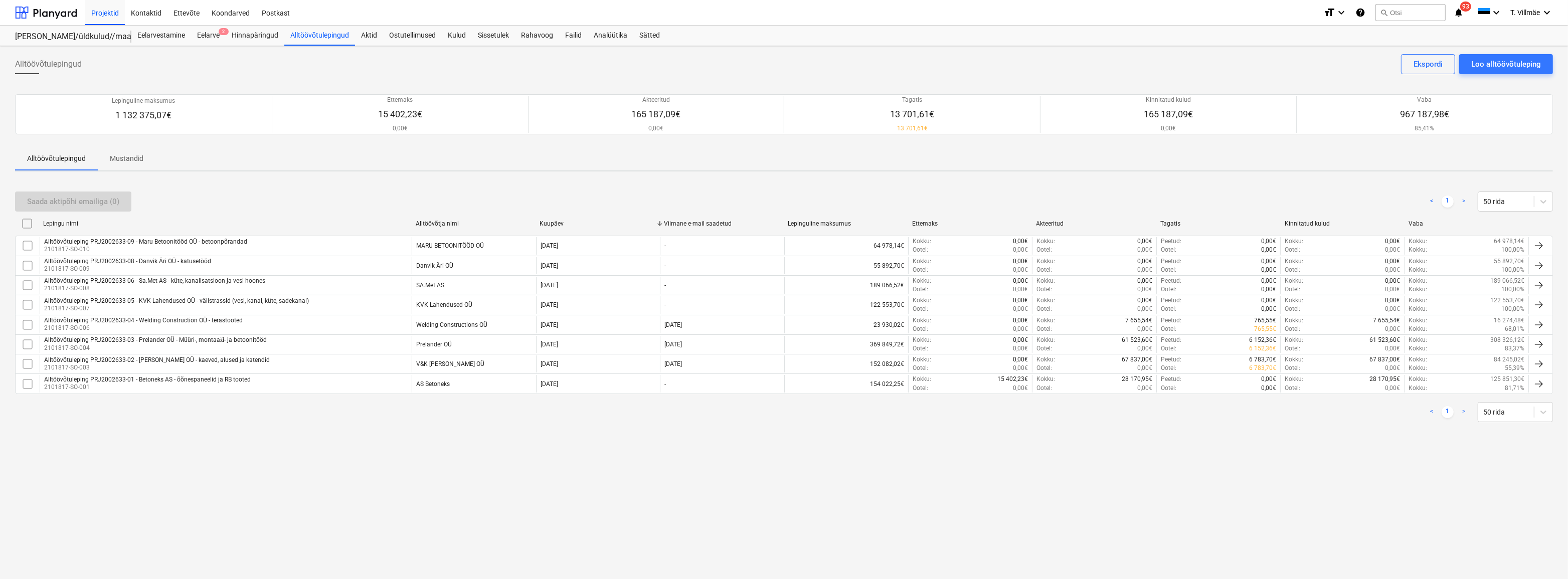
click at [268, 409] on div "< 1 > 50 rida" at bounding box center [784, 412] width 1538 height 20
click at [206, 32] on div "Eelarve 2" at bounding box center [208, 35] width 35 height 20
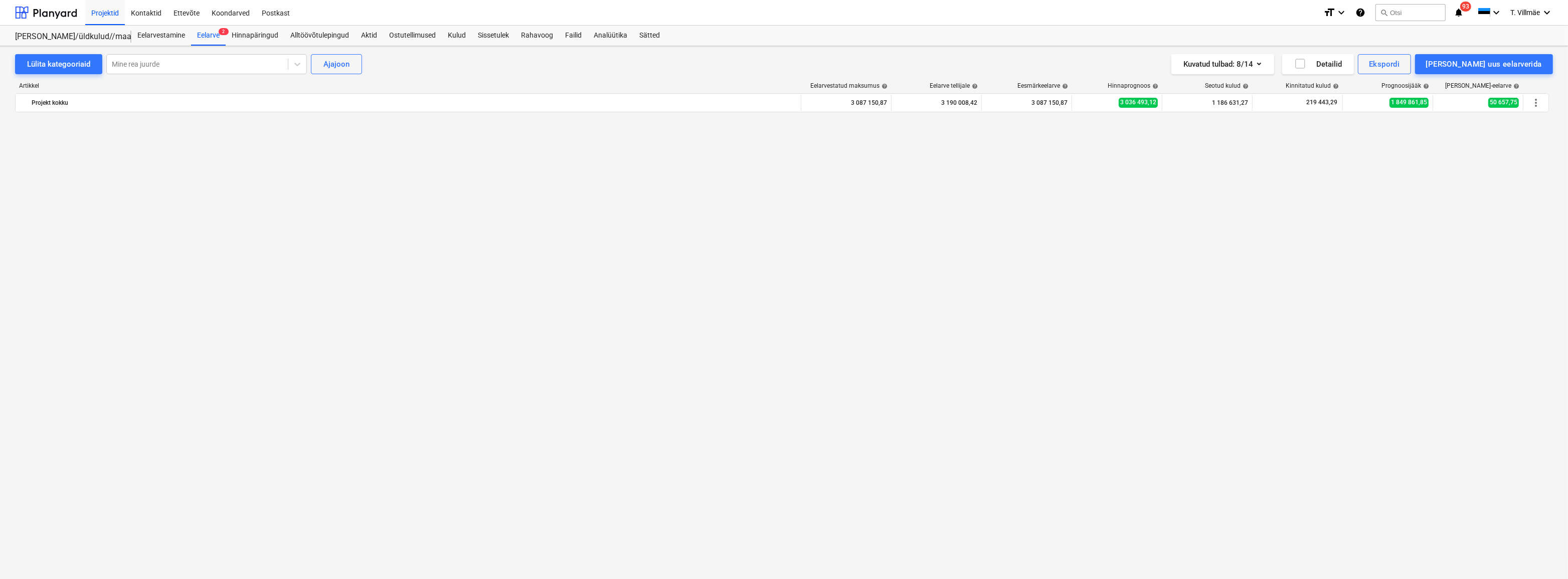
scroll to position [2467, 0]
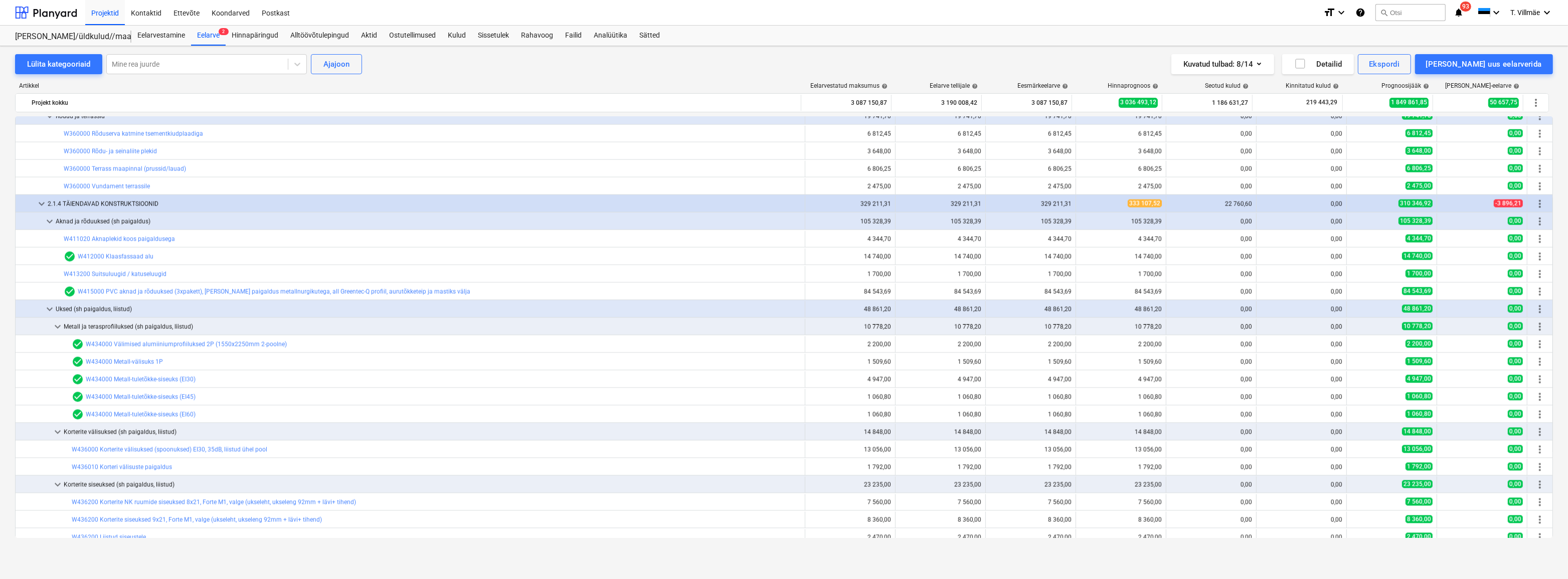
drag, startPoint x: 729, startPoint y: 67, endPoint x: 722, endPoint y: 67, distance: 7.0
click at [729, 67] on div "Lülita kategooriaid Mine rea juurde Ajajoon Kuvatud tulbad : 8/14 Detailid Eksp…" at bounding box center [784, 64] width 1538 height 20
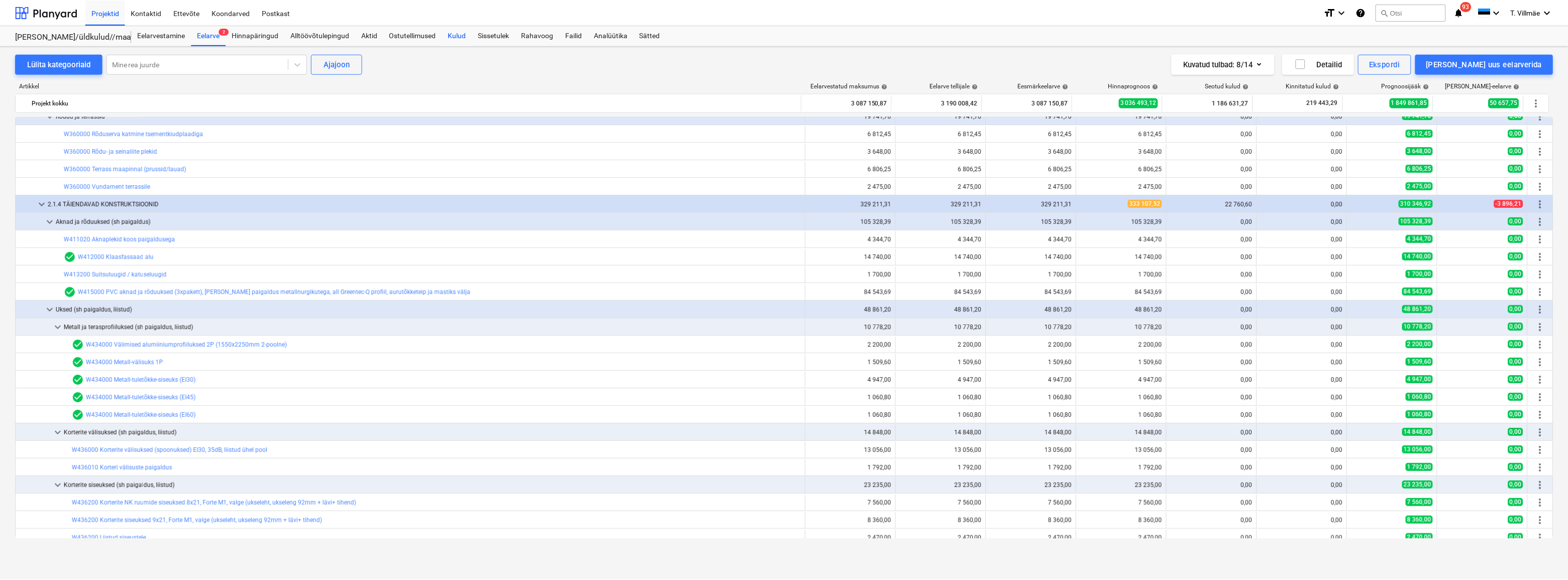
scroll to position [2288, 0]
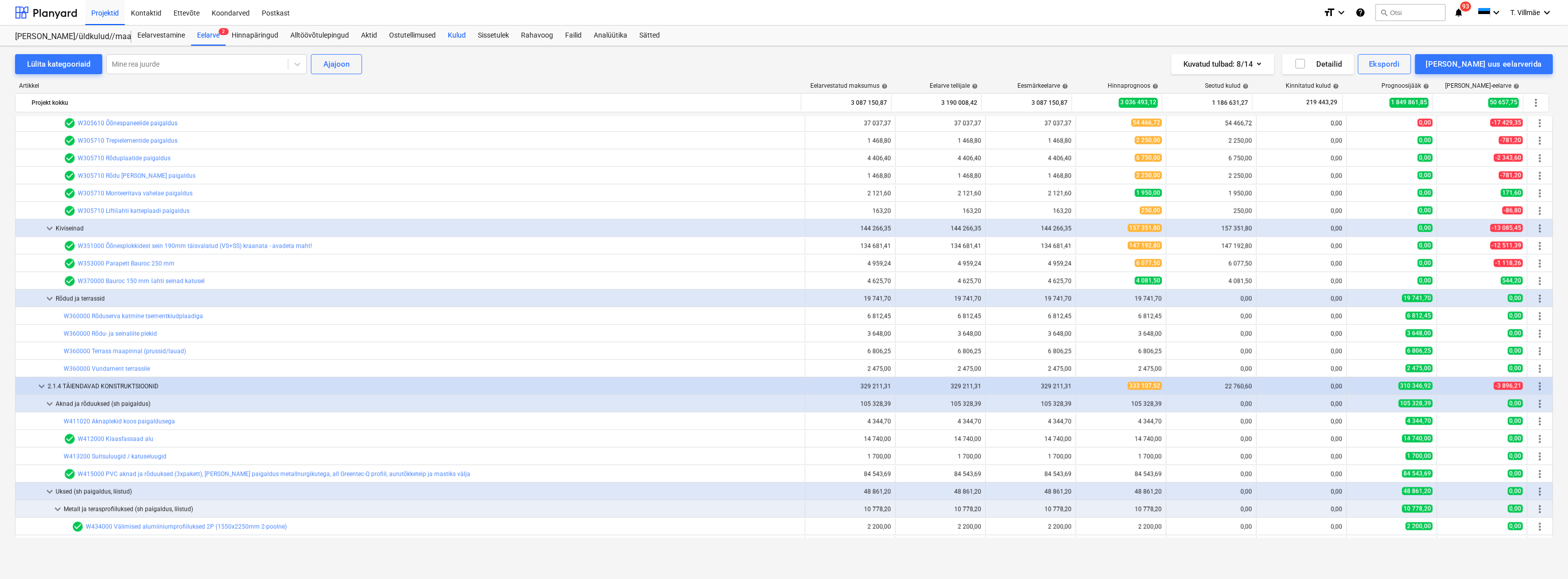
click at [458, 38] on div "Kulud" at bounding box center [457, 35] width 30 height 20
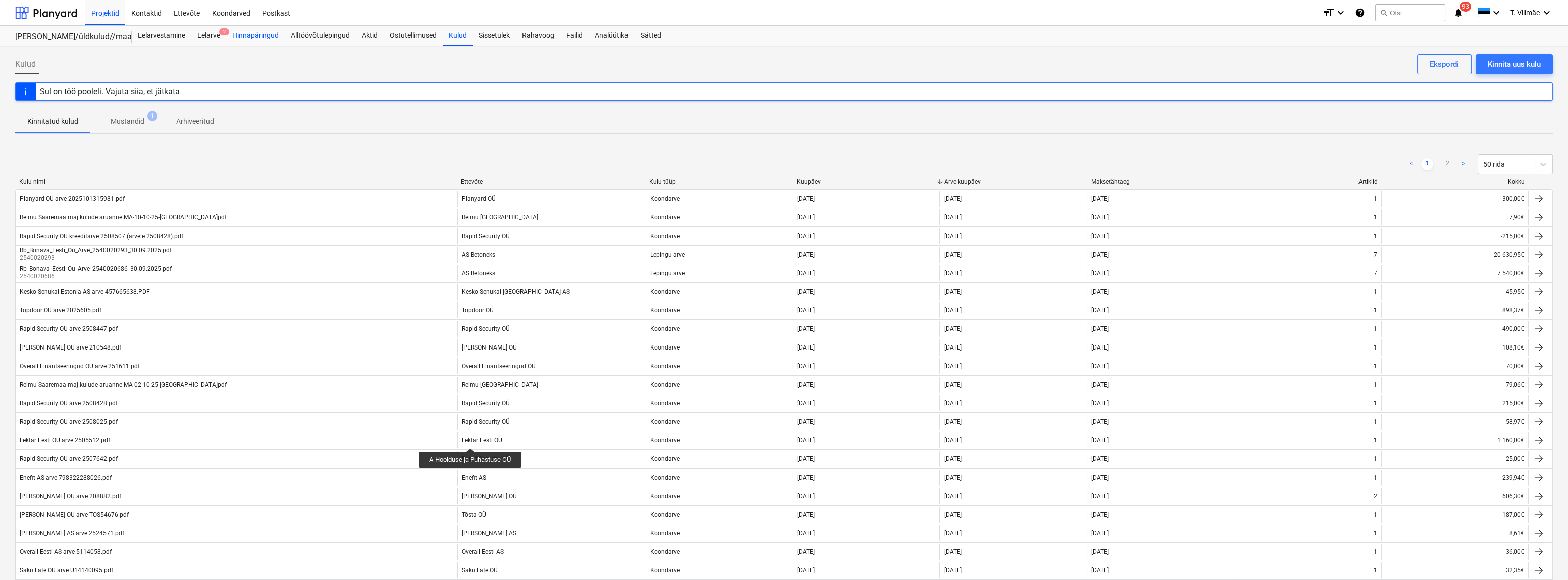
click at [260, 35] on div "Hinnapäringud" at bounding box center [256, 35] width 59 height 20
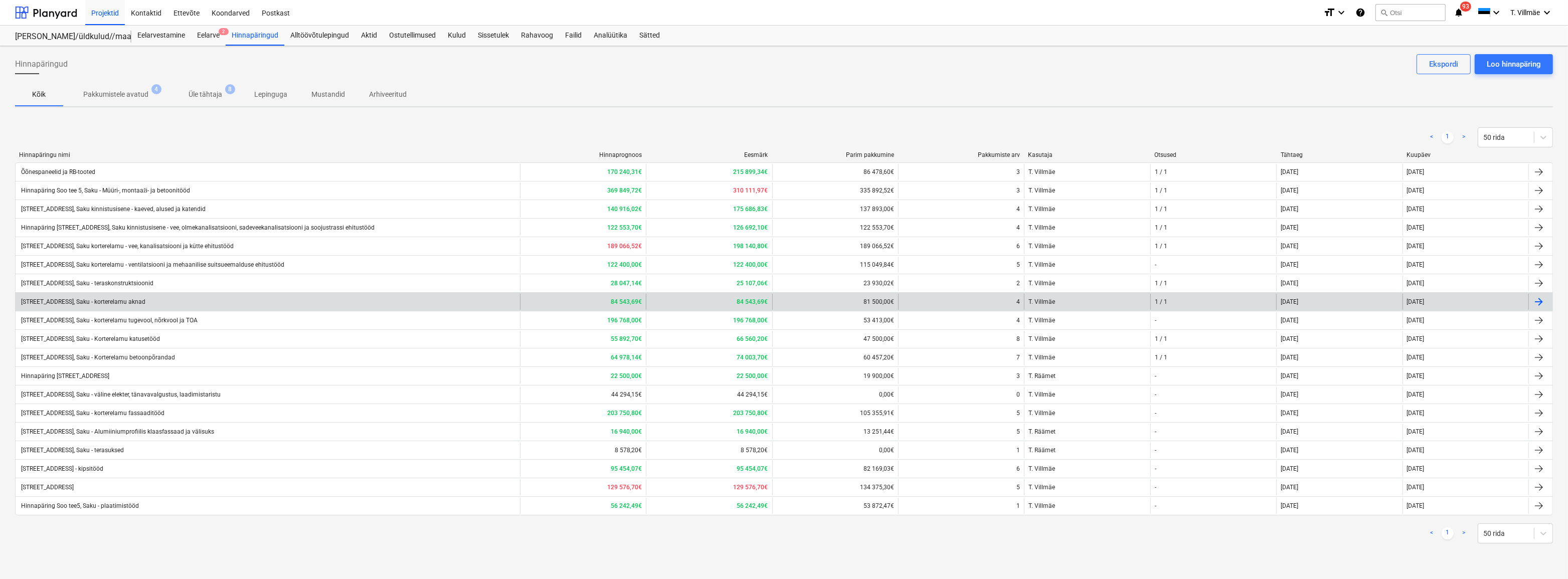
click at [125, 300] on div "[STREET_ADDRESS], Saku - korterelamu aknad" at bounding box center [82, 302] width 126 height 7
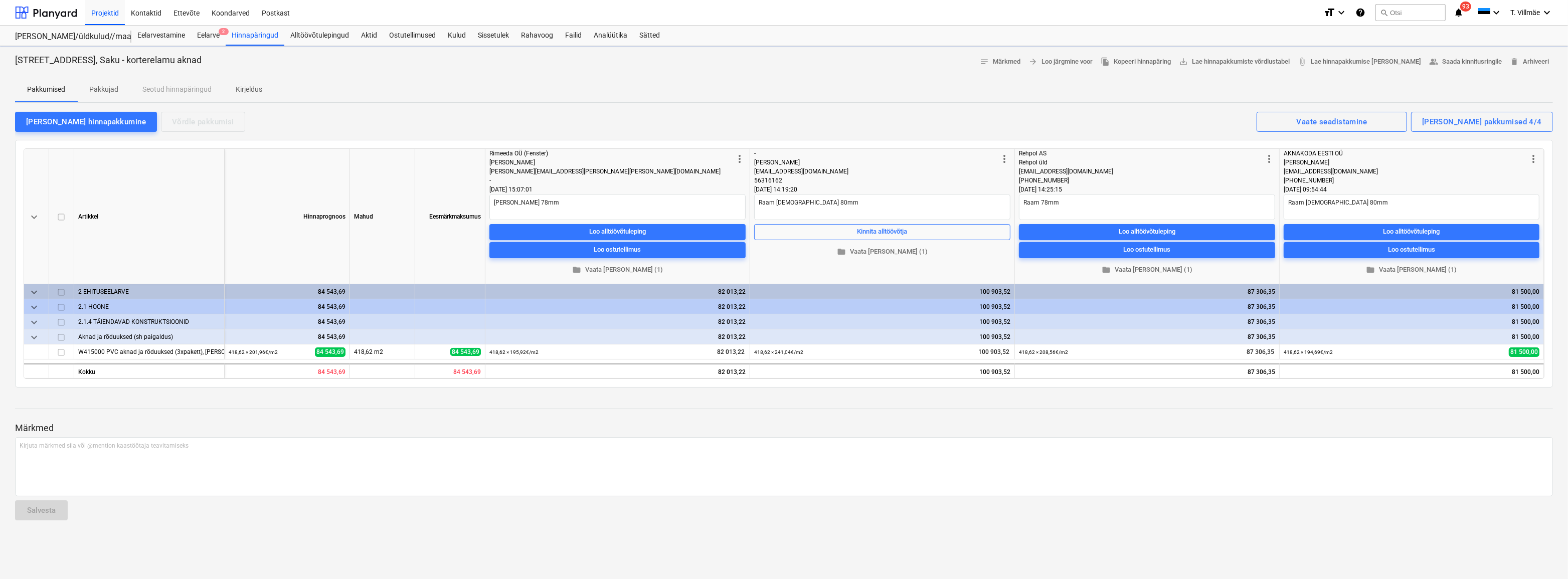
type textarea "x"
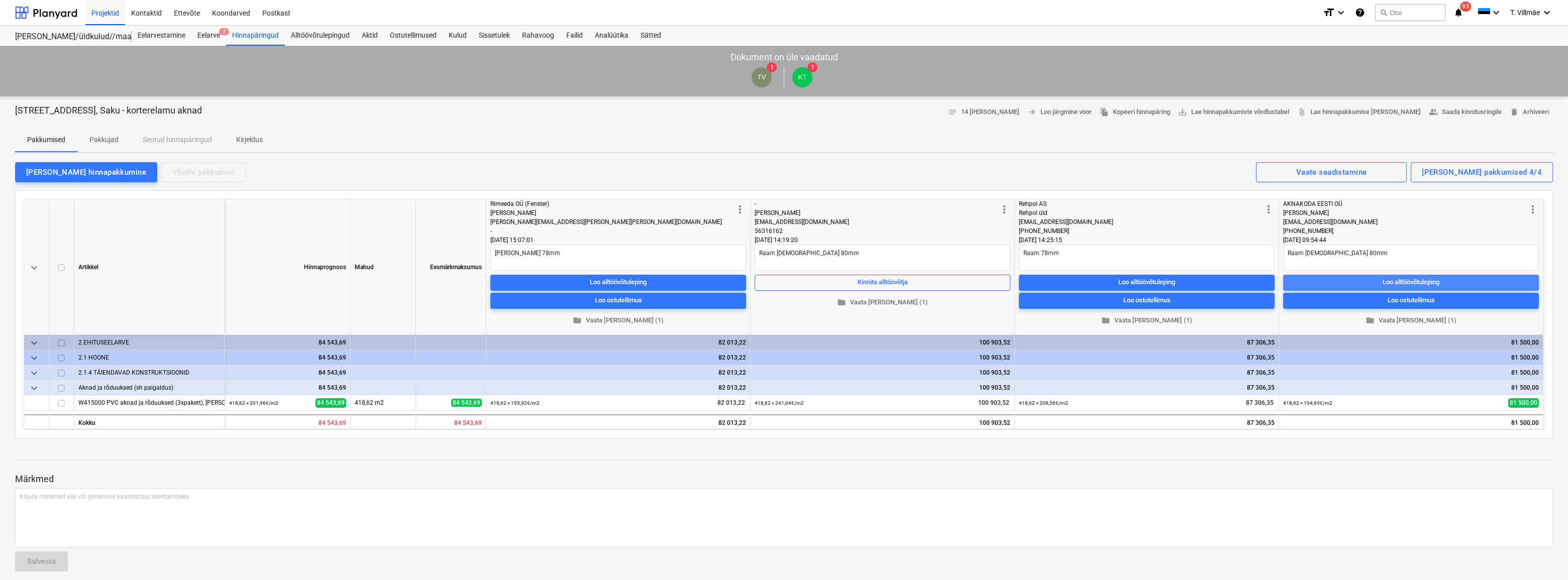
click at [868, 282] on div "Loo alltöövõtuleping" at bounding box center [1411, 282] width 57 height 12
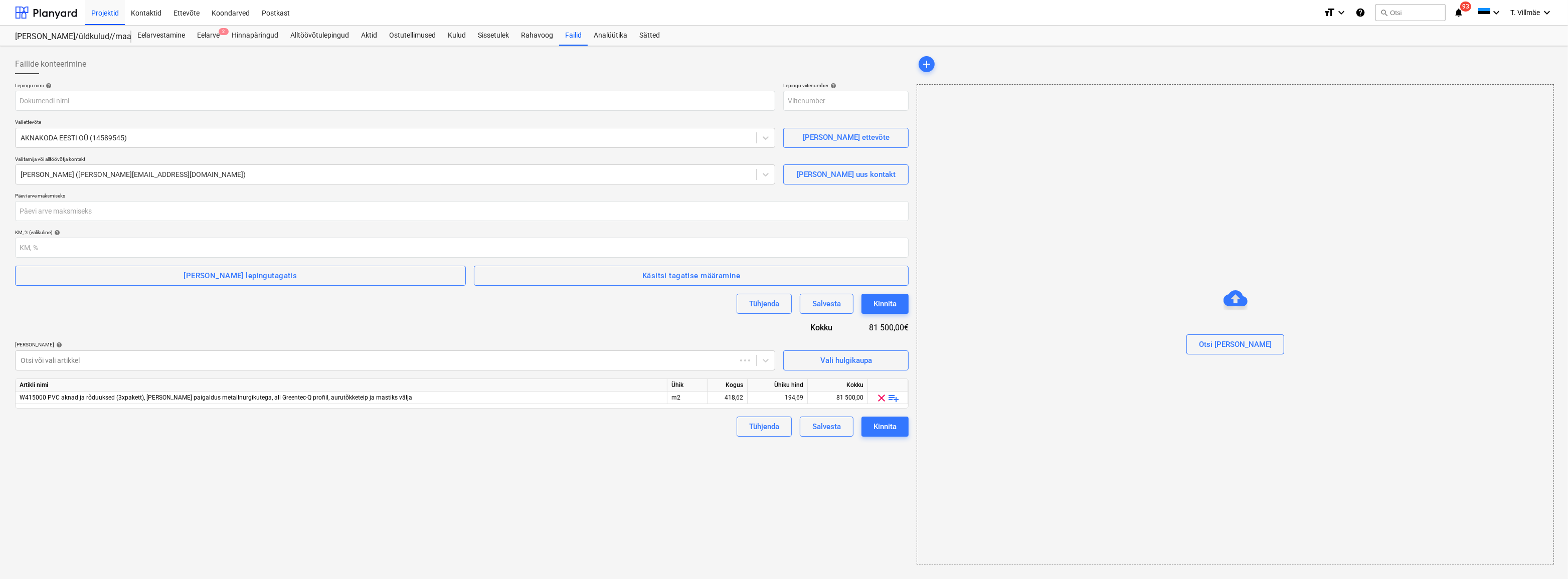
type input "2101817-SO-011"
click at [37, 100] on input "text" at bounding box center [395, 100] width 760 height 20
type input "Alltöövõtuleping PRJ2002633-07 - Aknakoda Eesti OÜ - PVC akende tootmine ja pai…"
click at [202, 116] on div "Lepingu nimi help Alltöövõtuleping PRJ2002633-07 - Aknakoda Eesti OÜ - PVC aken…" at bounding box center [462, 259] width 894 height 354
click at [139, 213] on input "number" at bounding box center [462, 211] width 894 height 20
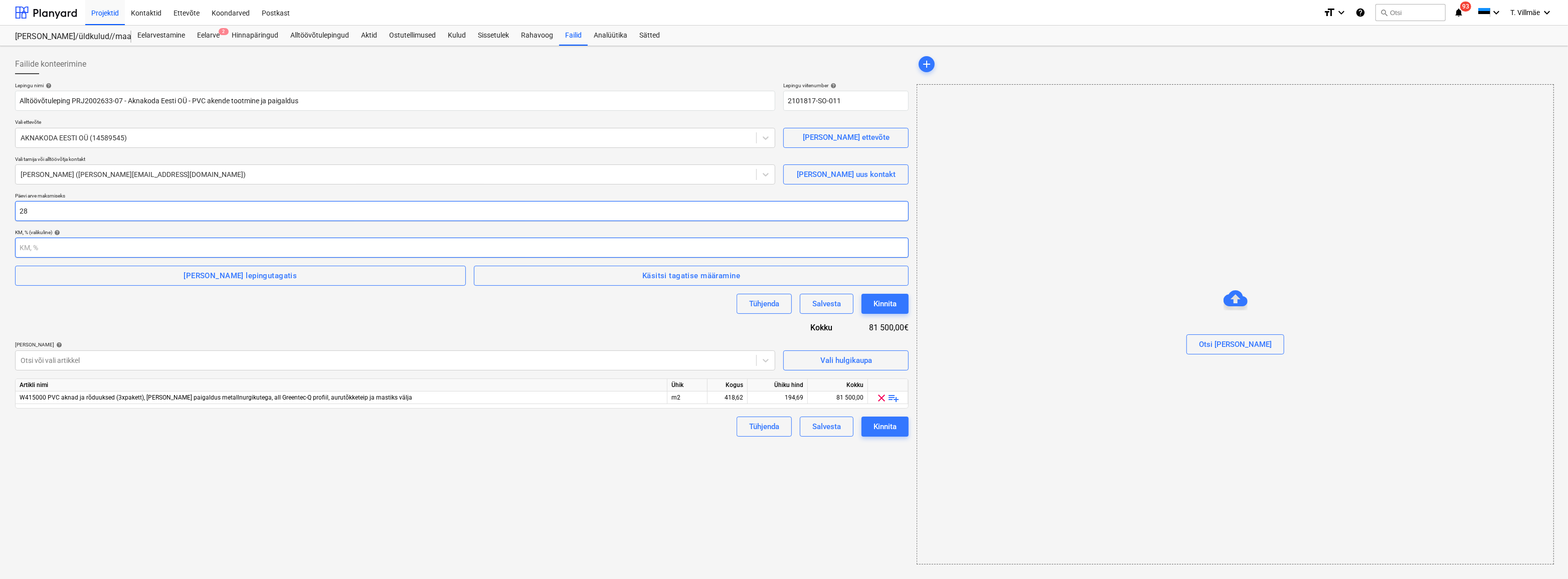
type input "28"
click at [81, 247] on input "number" at bounding box center [462, 247] width 894 height 20
type input "24"
drag, startPoint x: 114, startPoint y: 309, endPoint x: 133, endPoint y: 292, distance: 25.5
click at [115, 309] on div "Tühjenda Salvesta Kinnita" at bounding box center [462, 304] width 894 height 20
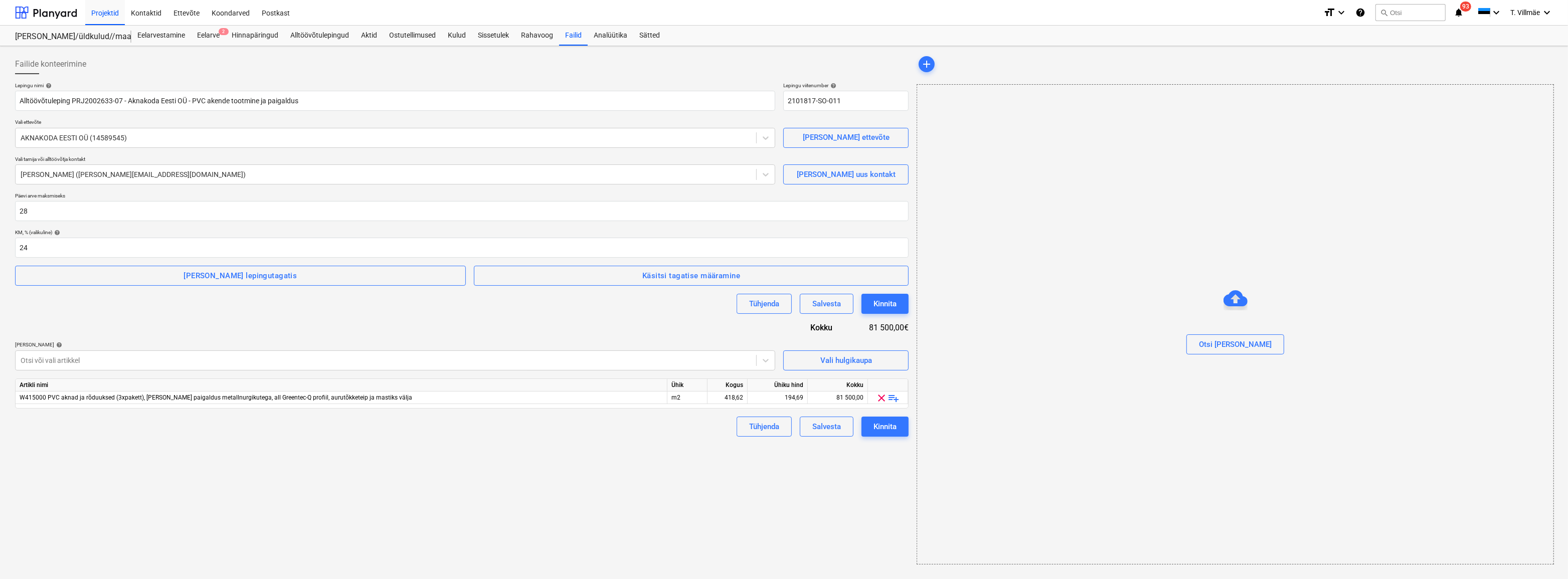
click at [149, 276] on span "[PERSON_NAME] lepingutagatis" at bounding box center [240, 275] width 429 height 13
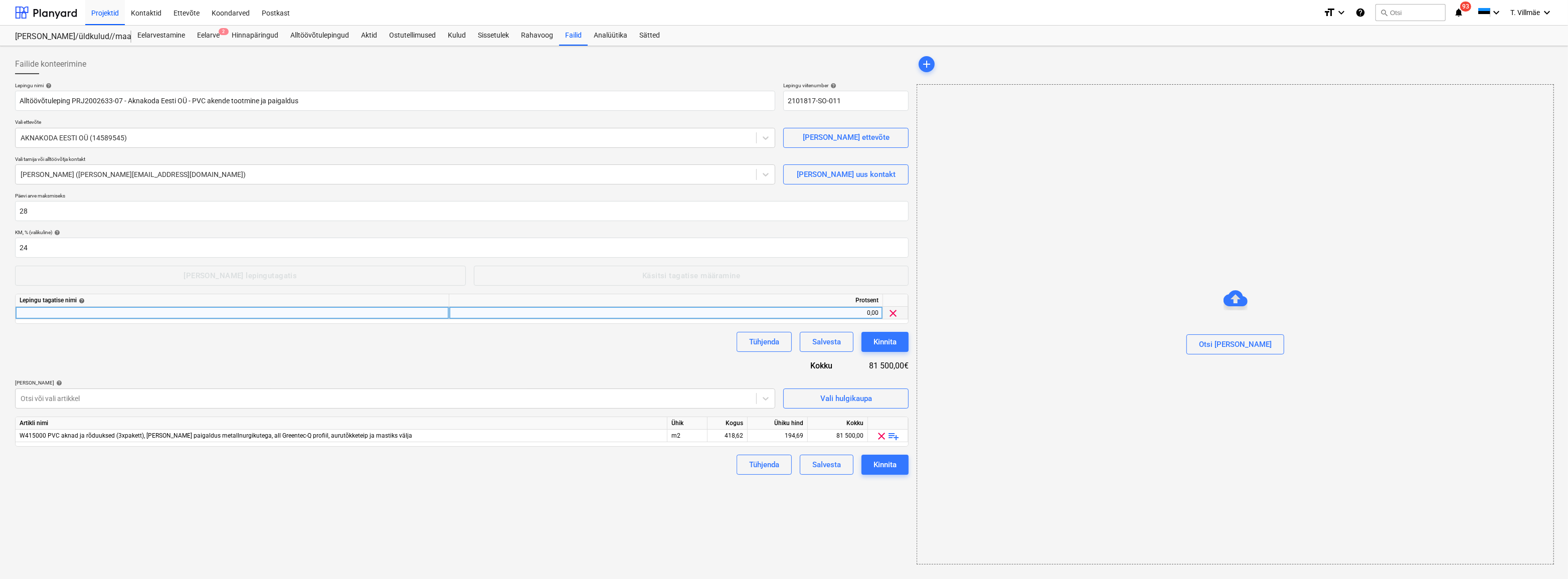
click at [98, 312] on div at bounding box center [233, 313] width 434 height 13
type input "e"
type input "Ehitusaegne tagatis"
click at [867, 317] on div "0,00" at bounding box center [666, 313] width 425 height 13
type input "10"
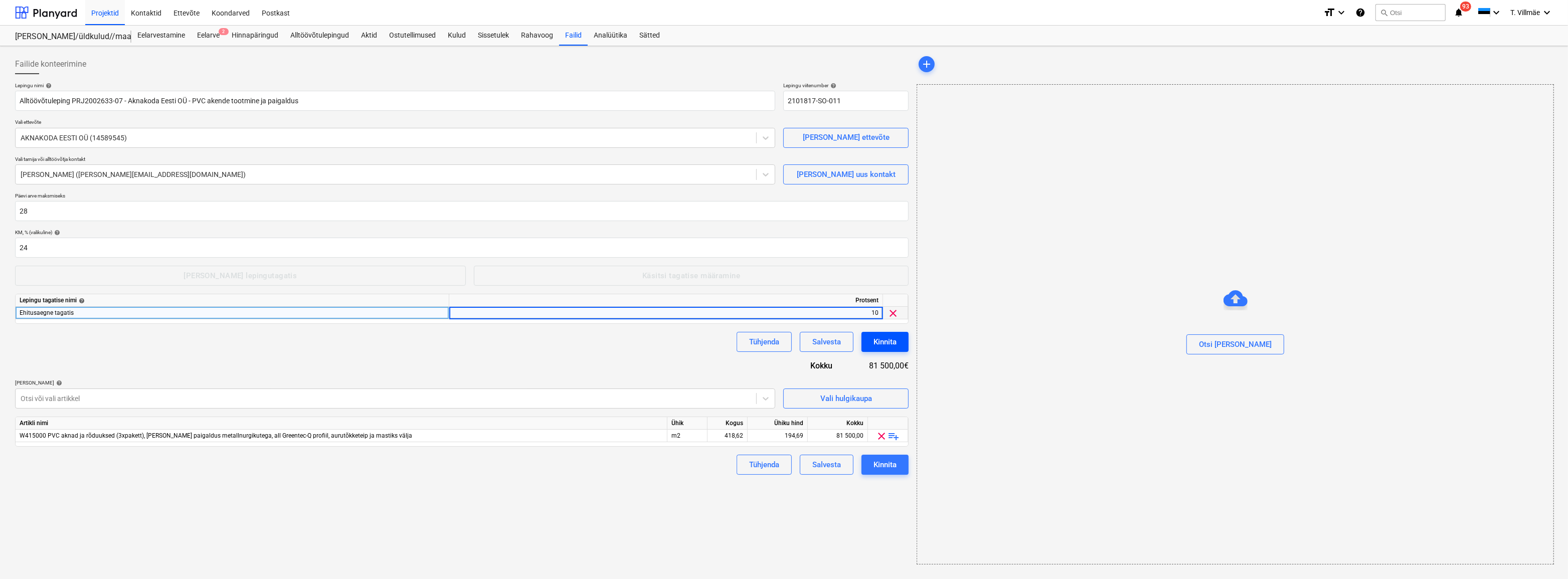
click at [867, 340] on div "Kinnita" at bounding box center [885, 342] width 23 height 13
click at [520, 363] on div "Lepingu nimi help Alltöövõtuleping PRJ2002633-07 - Aknakoda Eesti OÜ - PVC aken…" at bounding box center [462, 278] width 894 height 393
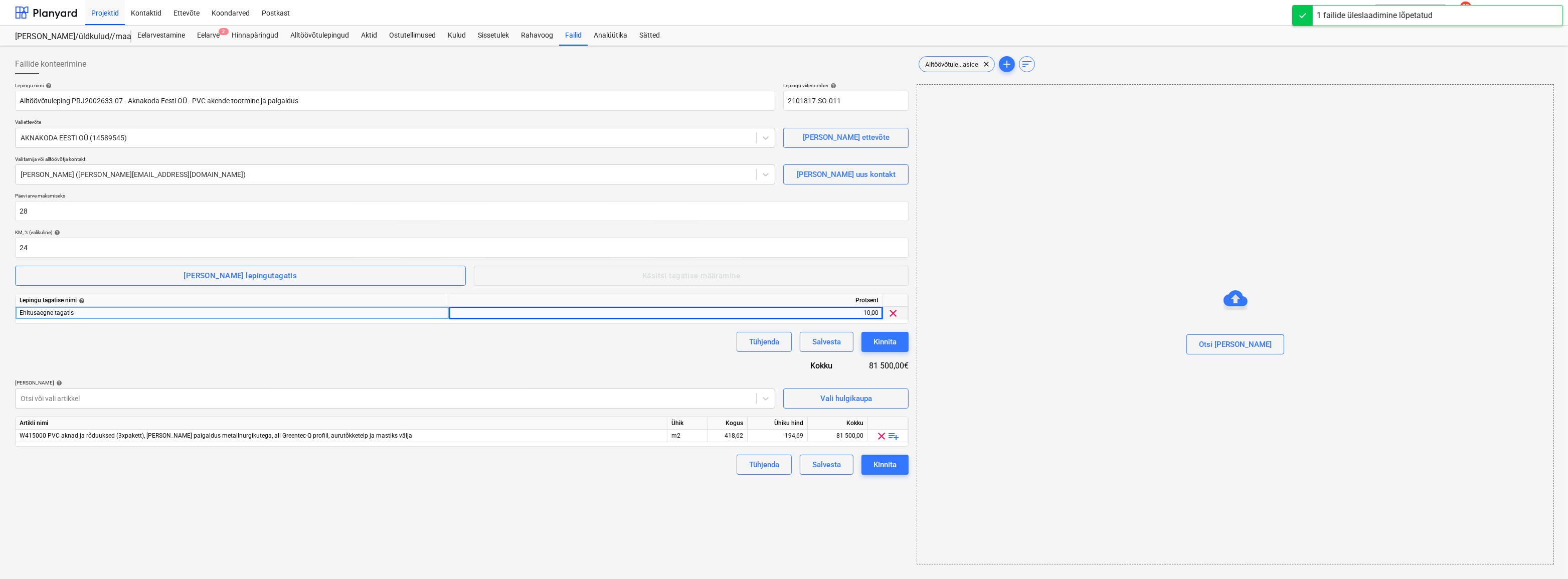
click at [436, 360] on div "Lepingu nimi help Alltöövõtuleping PRJ2002633-07 - Aknakoda Eesti OÜ - PVC aken…" at bounding box center [462, 278] width 894 height 393
click at [867, 410] on div "Kinnita" at bounding box center [885, 465] width 23 height 13
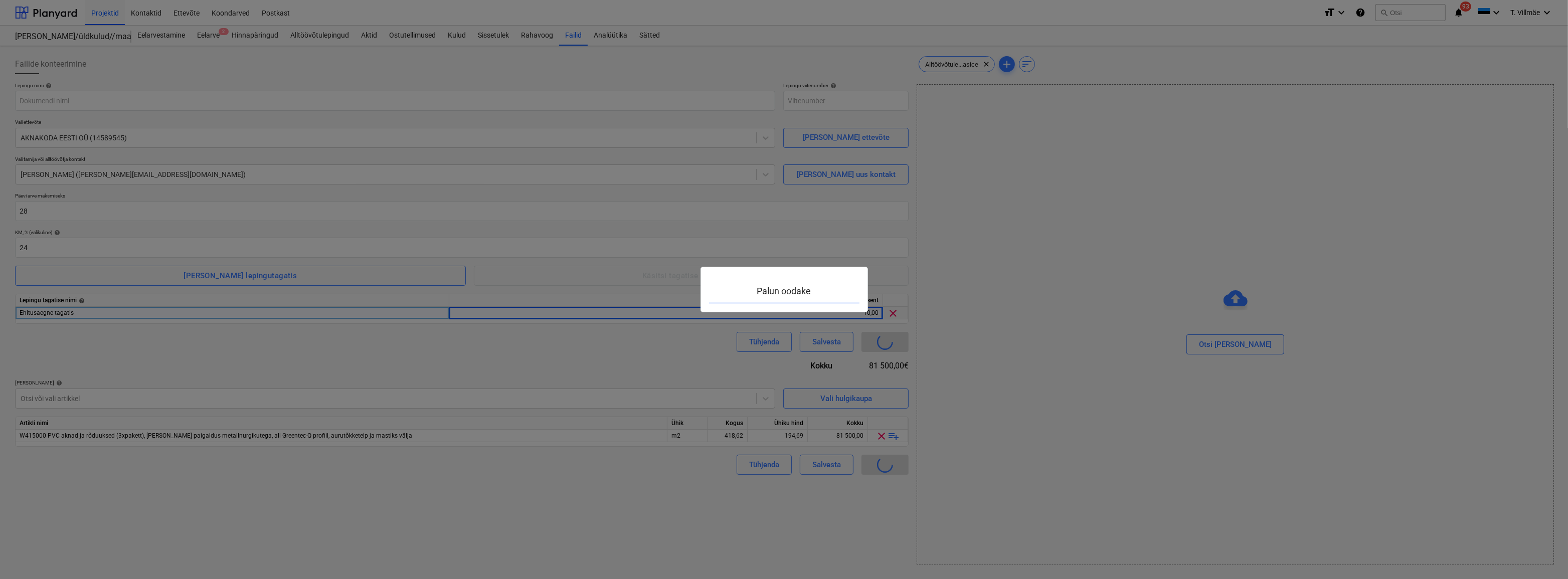
type input "2101817-SO-011"
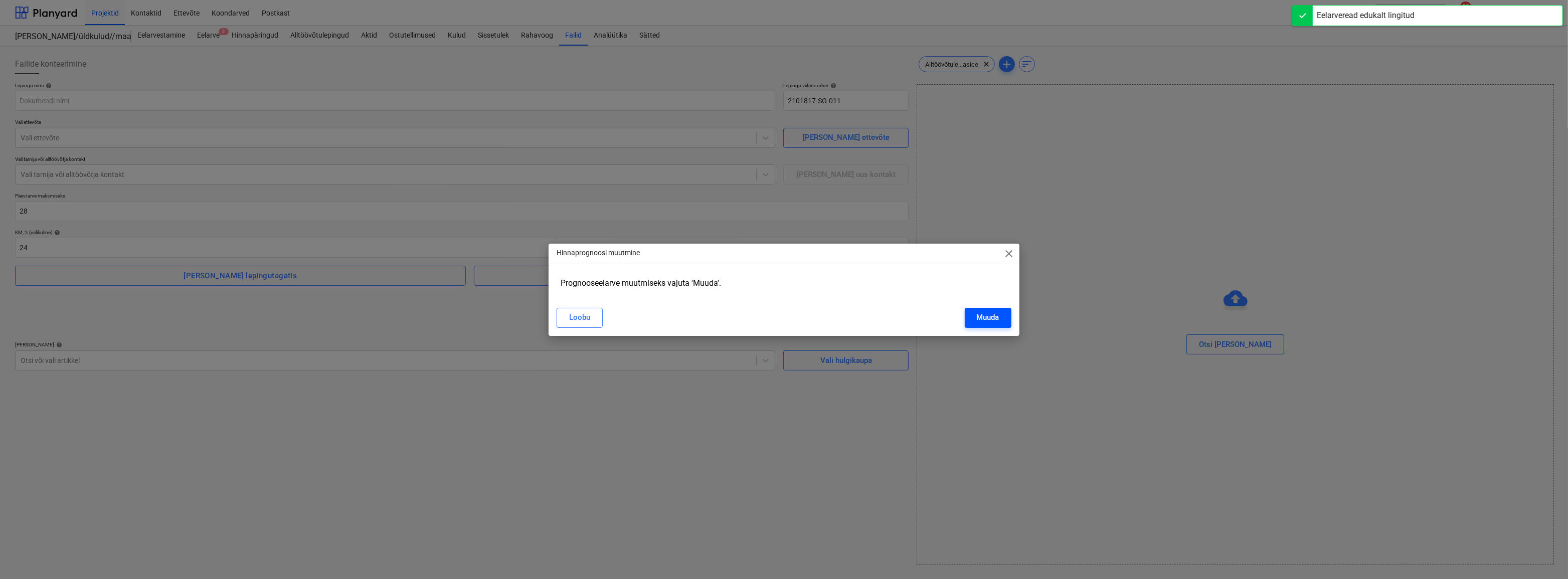
click at [867, 320] on div "Muuda" at bounding box center [988, 317] width 23 height 13
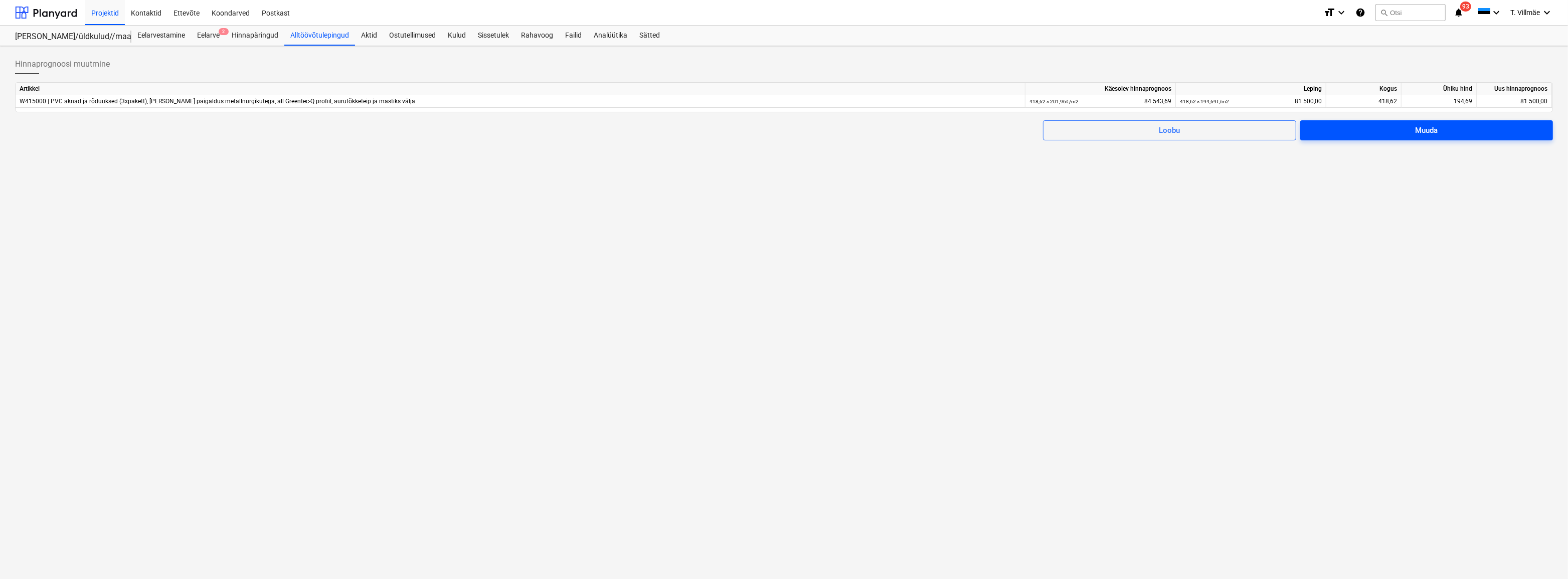
click at [867, 129] on span "Muuda" at bounding box center [1427, 130] width 229 height 13
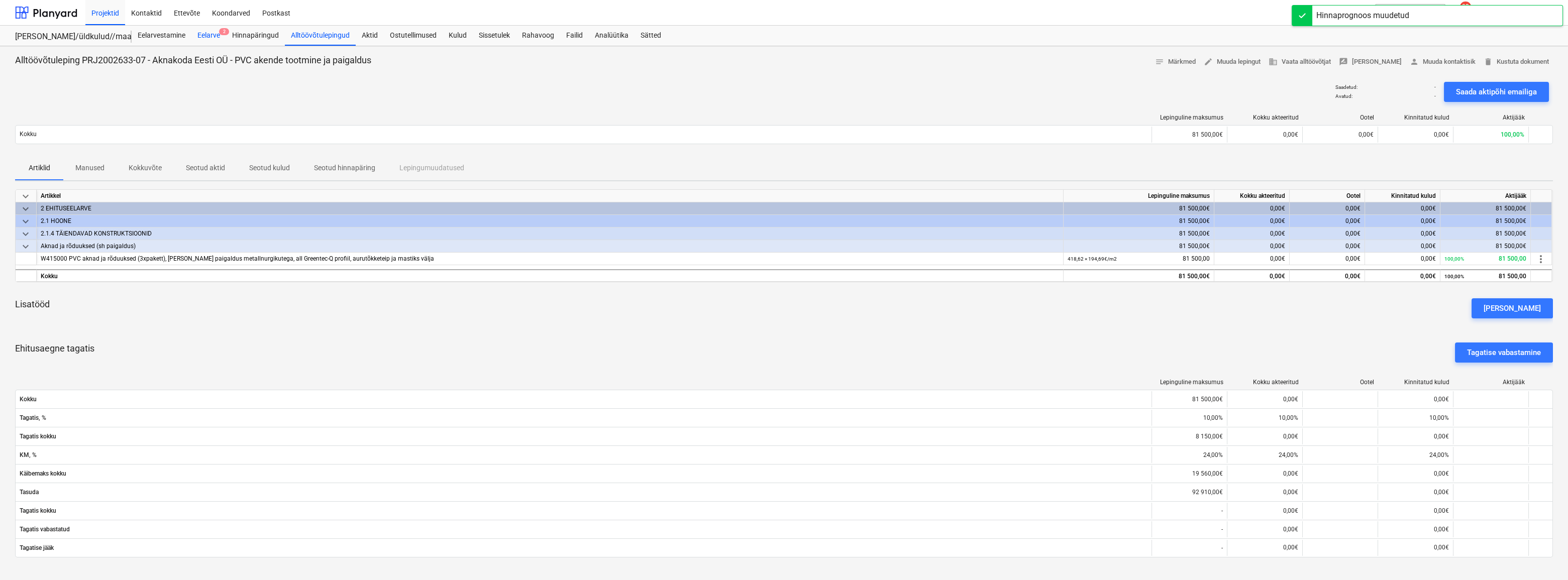
click at [204, 35] on div "Eelarve 2" at bounding box center [209, 35] width 35 height 20
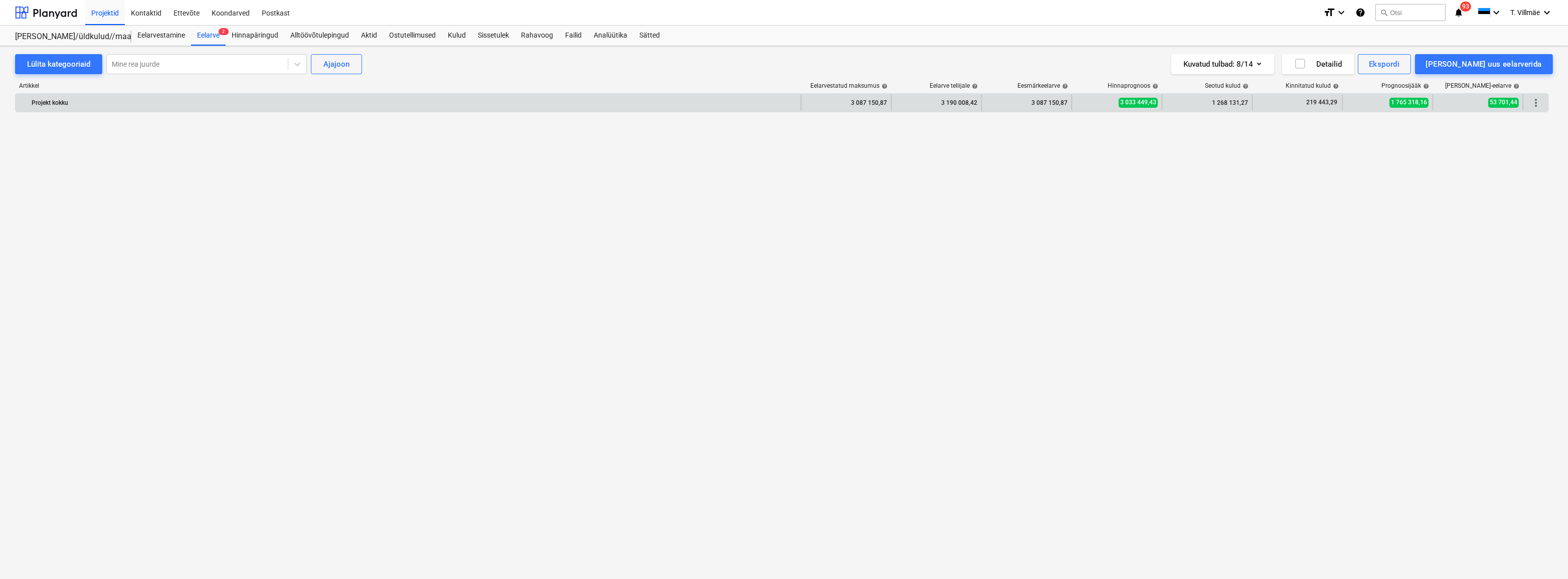
scroll to position [2284, 0]
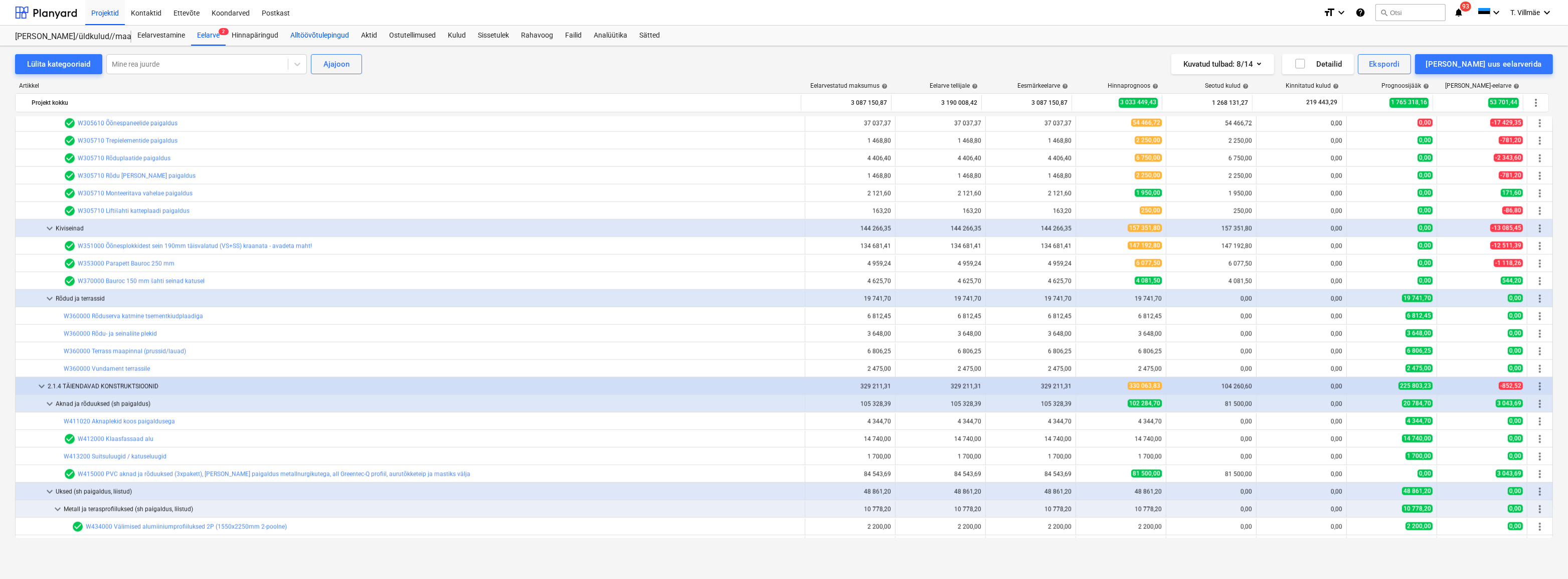
click at [318, 37] on div "Alltöövõtulepingud" at bounding box center [320, 35] width 71 height 20
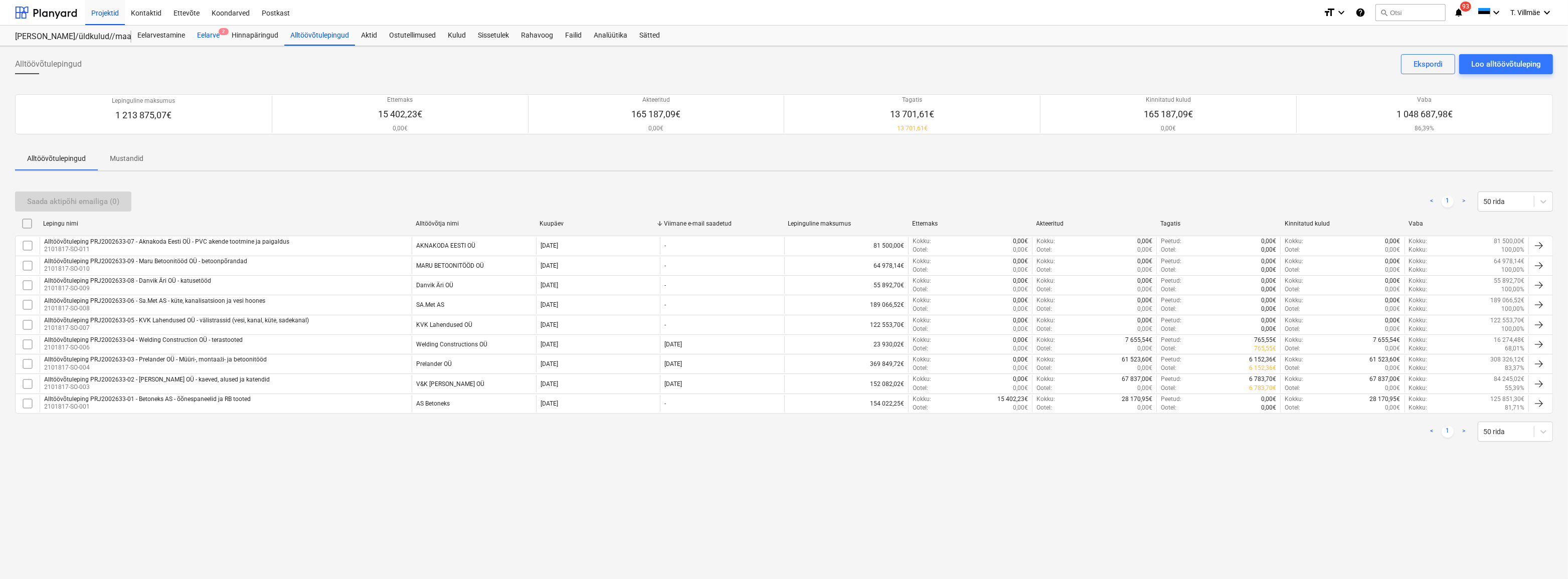
click at [203, 33] on div "Eelarve 2" at bounding box center [208, 35] width 35 height 20
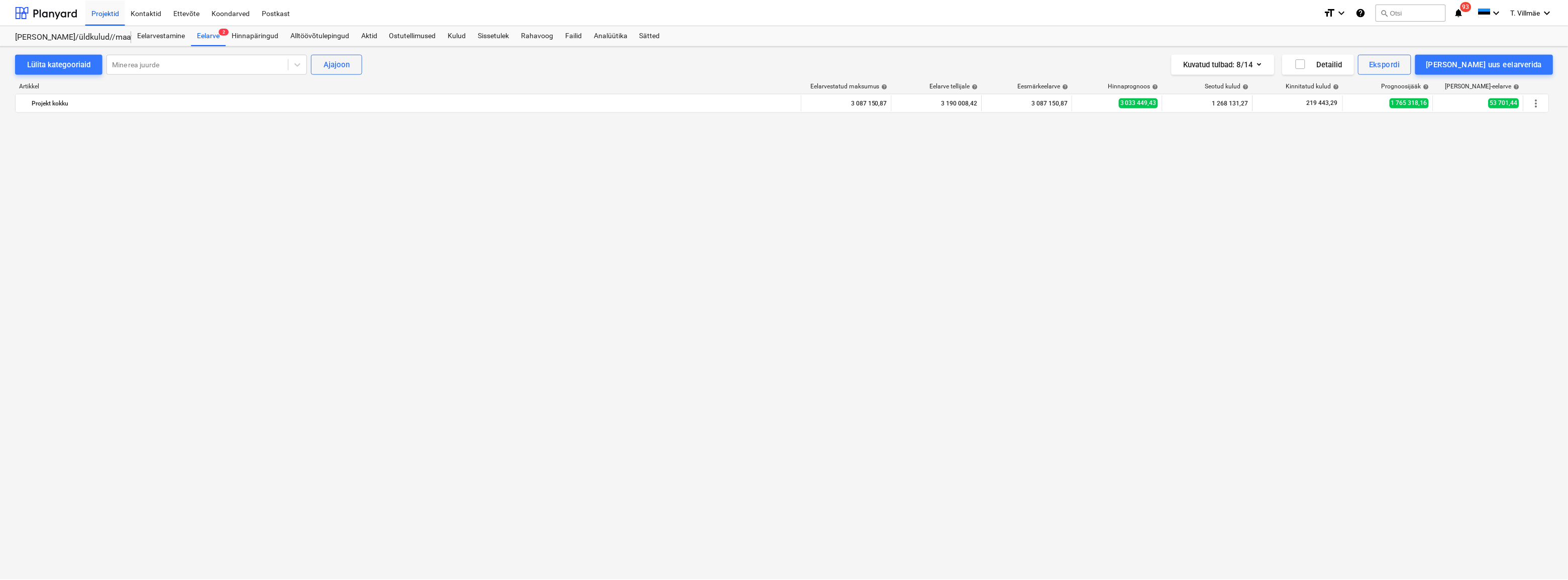
scroll to position [2288, 0]
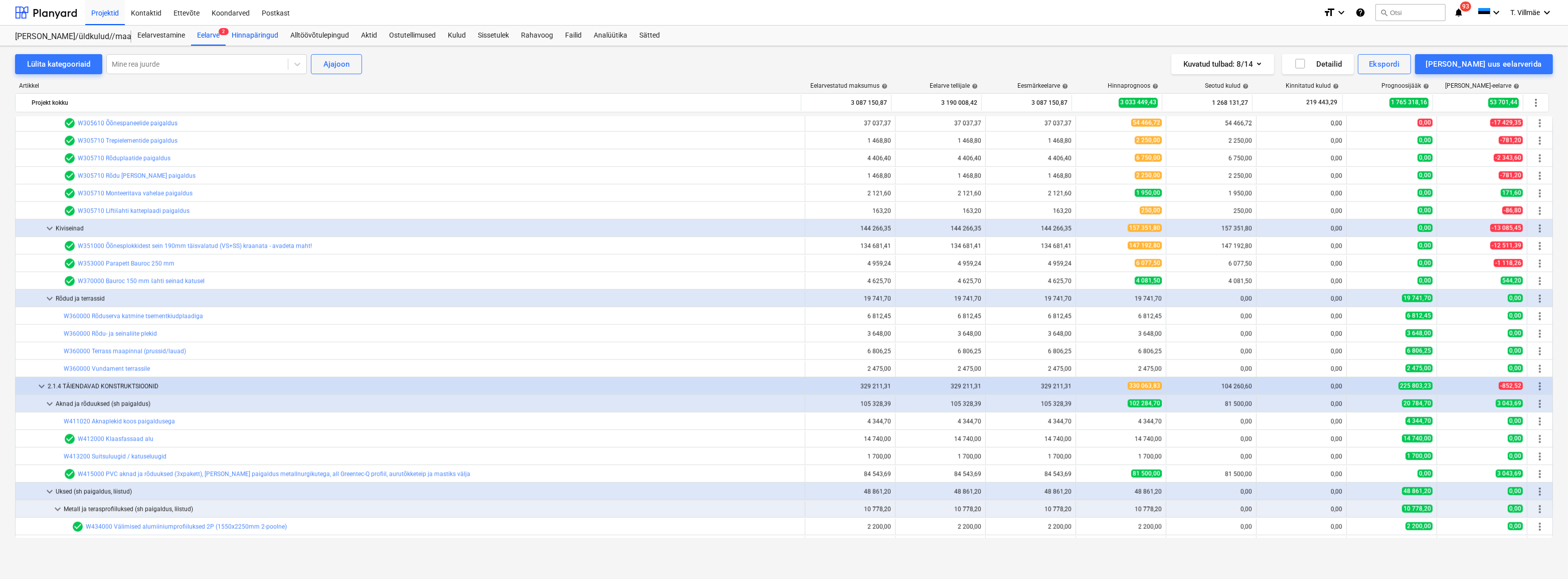
click at [248, 33] on div "Hinnapäringud" at bounding box center [255, 35] width 58 height 20
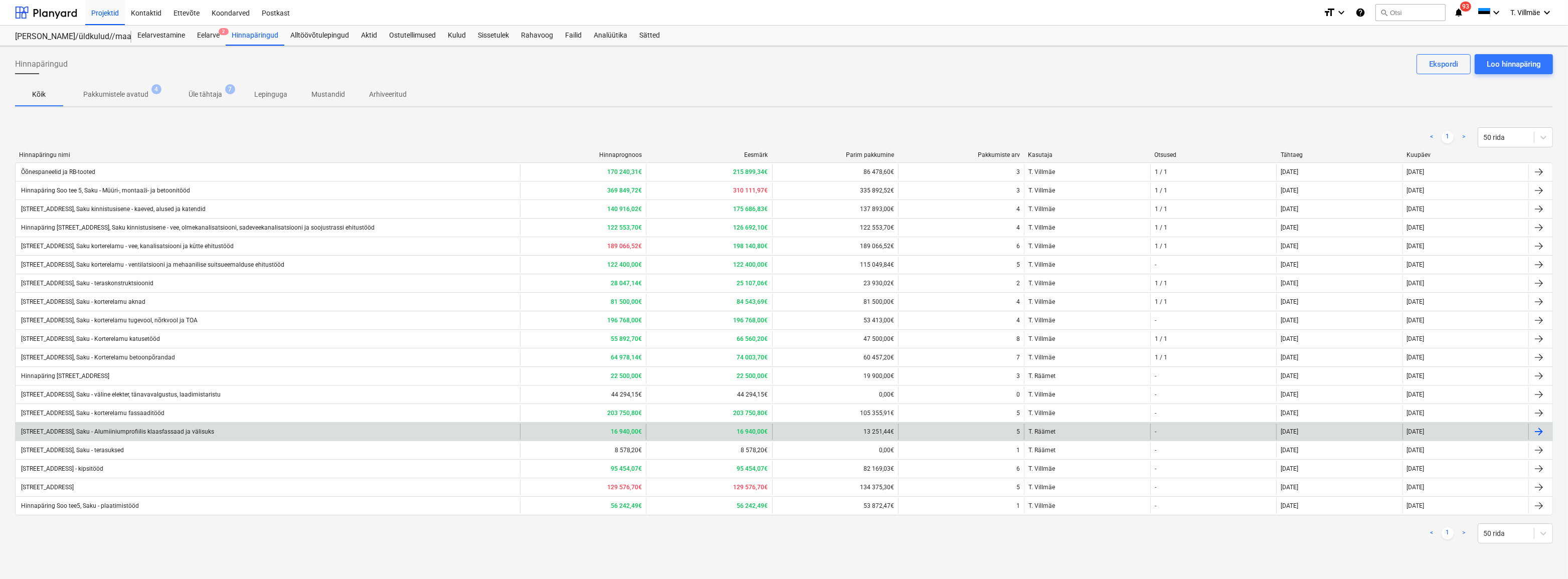
click at [120, 410] on div "[STREET_ADDRESS], Saku - Alumiiniumprofiilis klaasfassaad ja välisuks" at bounding box center [117, 432] width 195 height 7
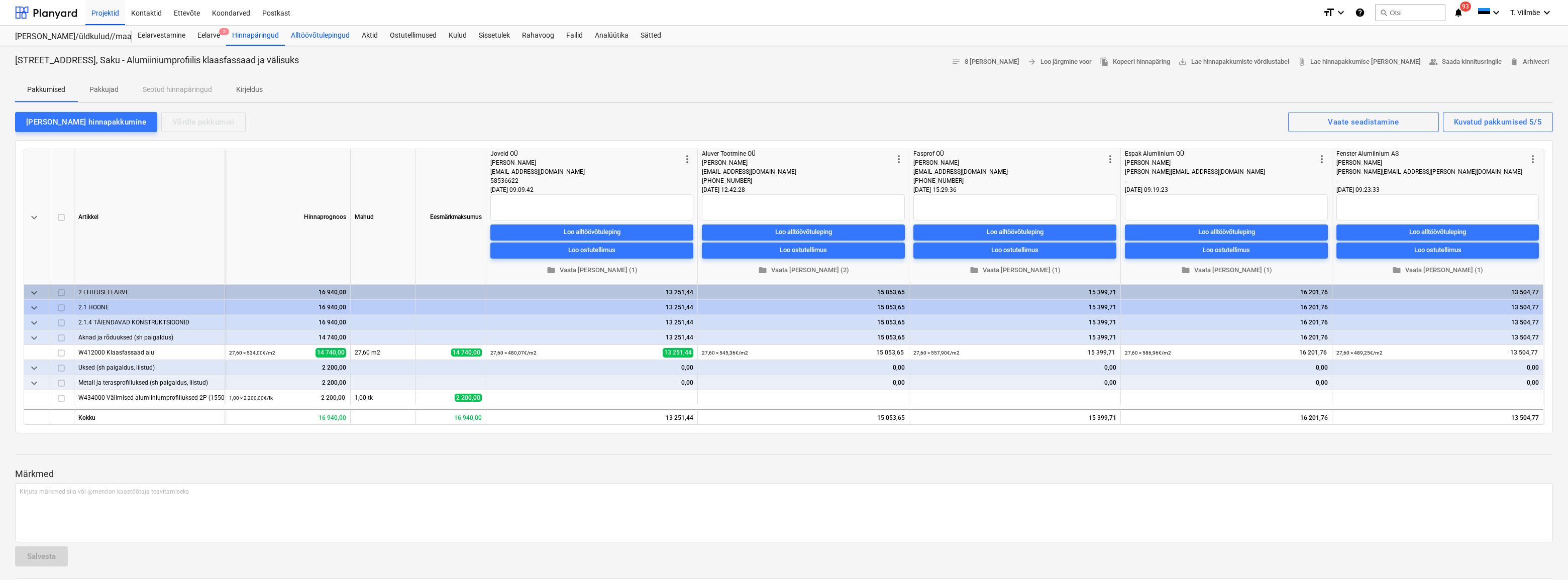
click at [324, 40] on div "Alltöövõtulepingud" at bounding box center [320, 35] width 71 height 20
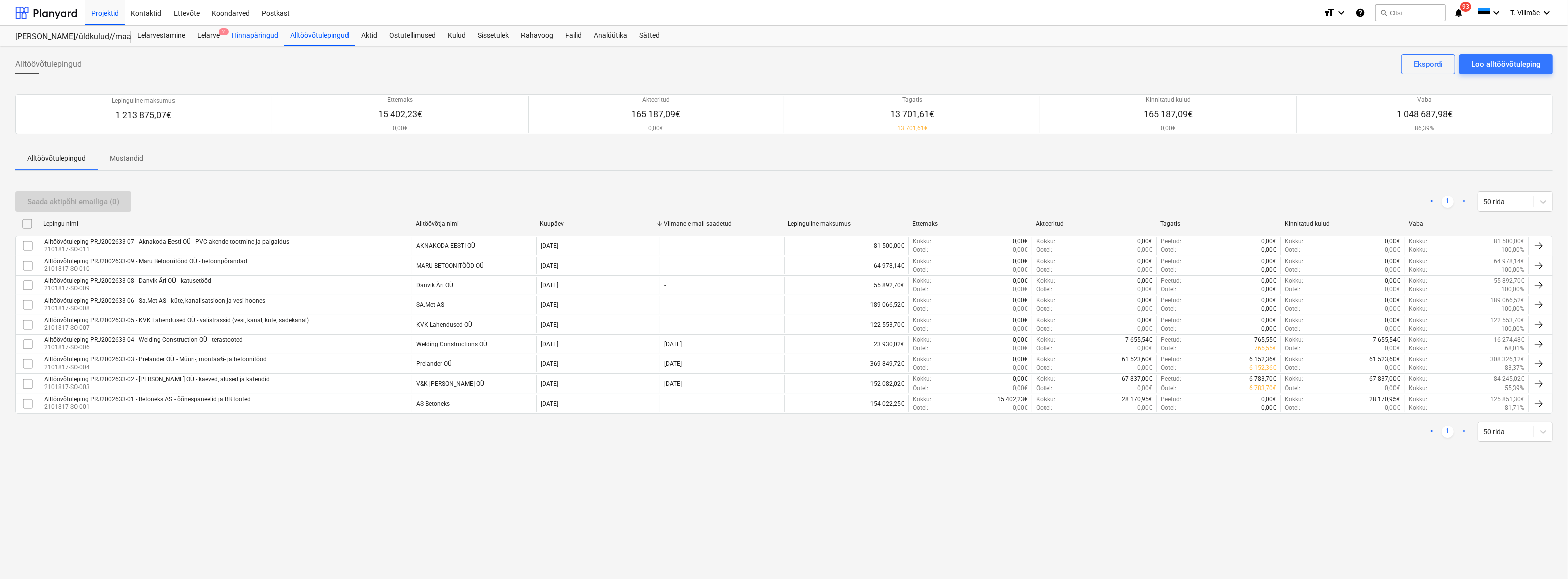
click at [246, 35] on div "Hinnapäringud" at bounding box center [255, 35] width 58 height 20
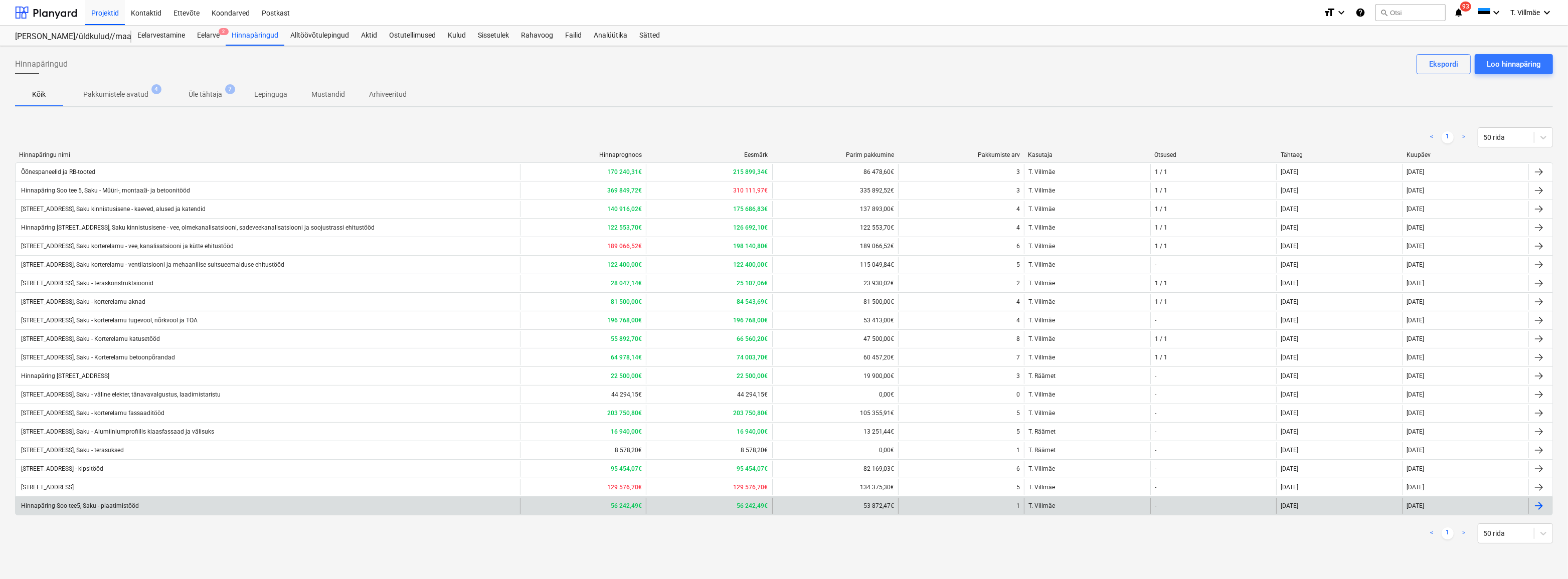
click at [83, 410] on div "Hinnapäring Soo tee5, Saku - plaatimistööd" at bounding box center [79, 506] width 119 height 7
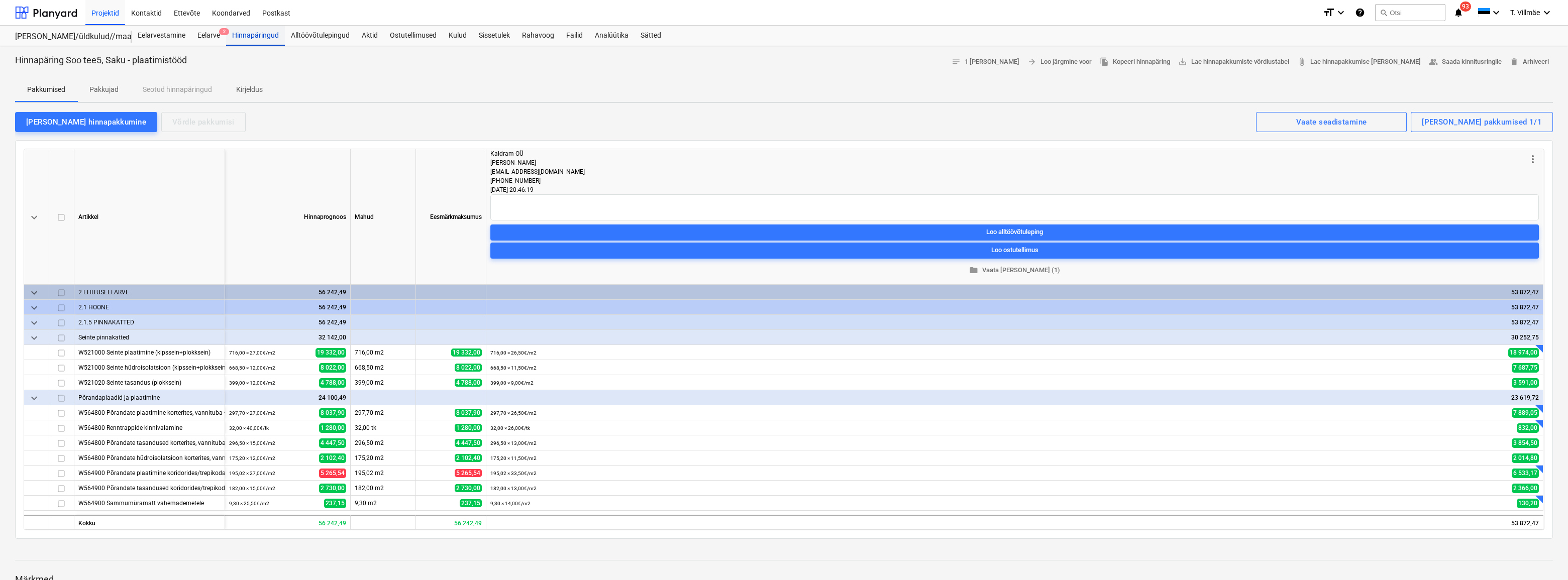
click at [267, 35] on div "Hinnapäringud" at bounding box center [256, 35] width 59 height 20
